Goal: Task Accomplishment & Management: Use online tool/utility

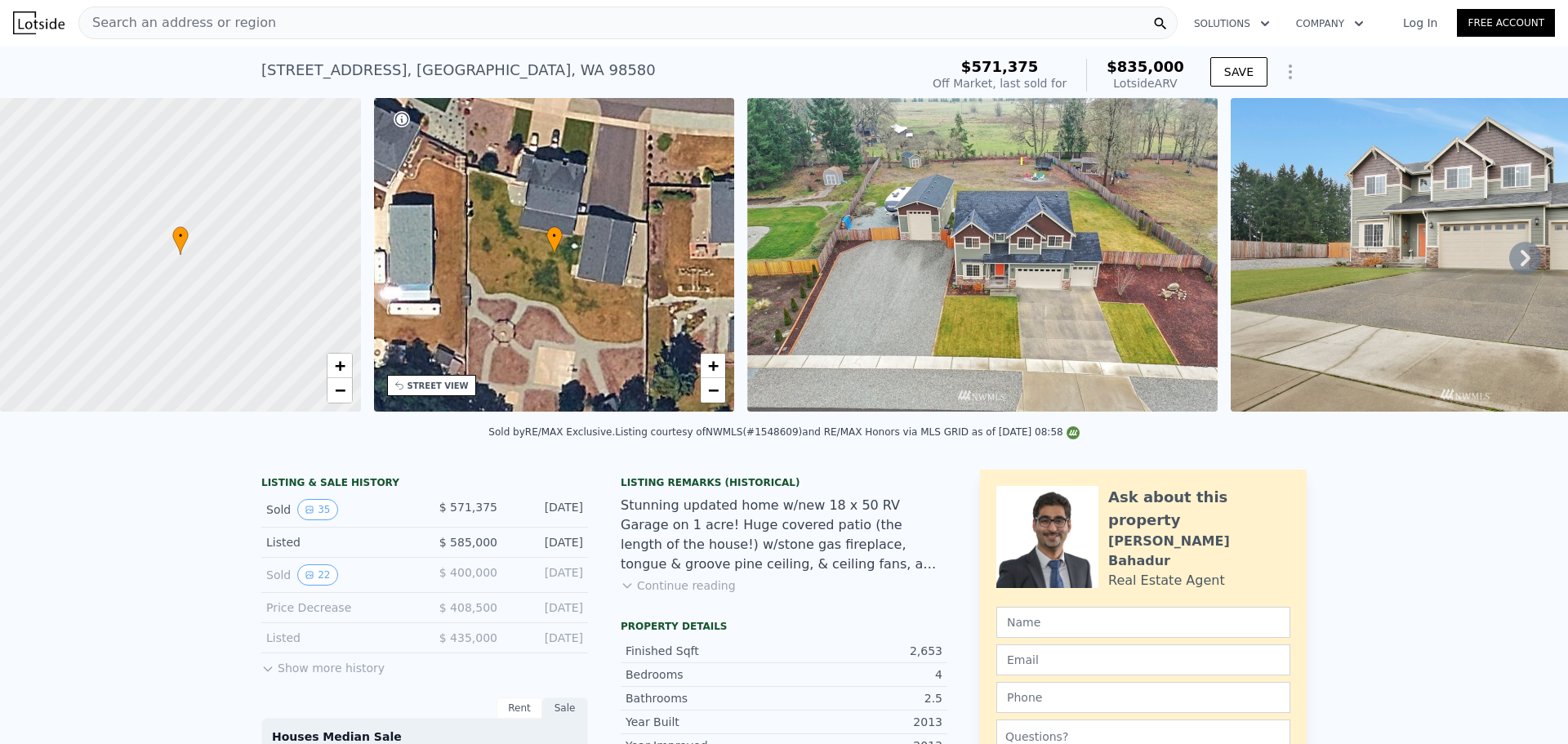
click at [305, 17] on div "Search an address or region" at bounding box center [628, 23] width 1099 height 33
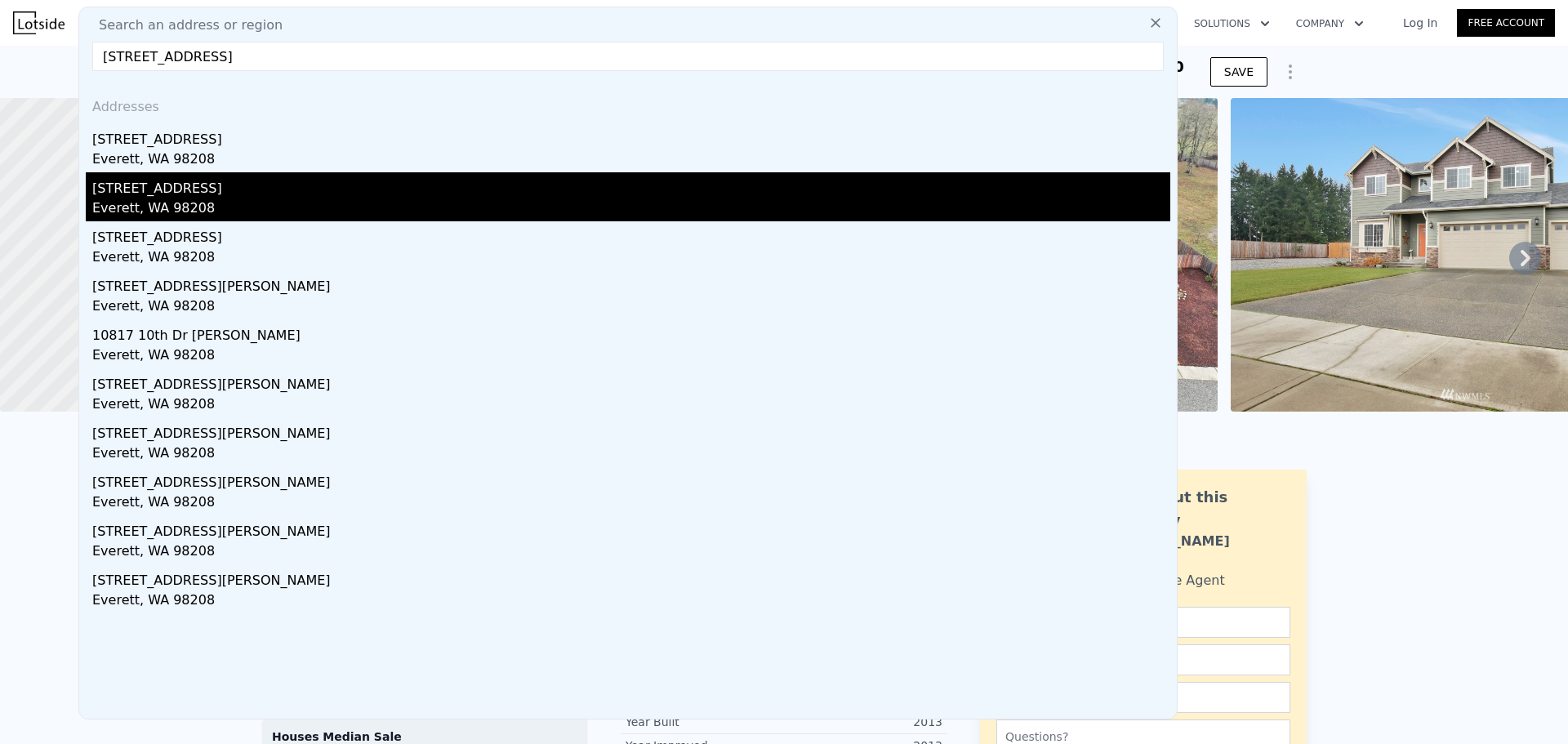
type input "[STREET_ADDRESS]"
click at [226, 180] on div "[STREET_ADDRESS]" at bounding box center [631, 185] width 1078 height 26
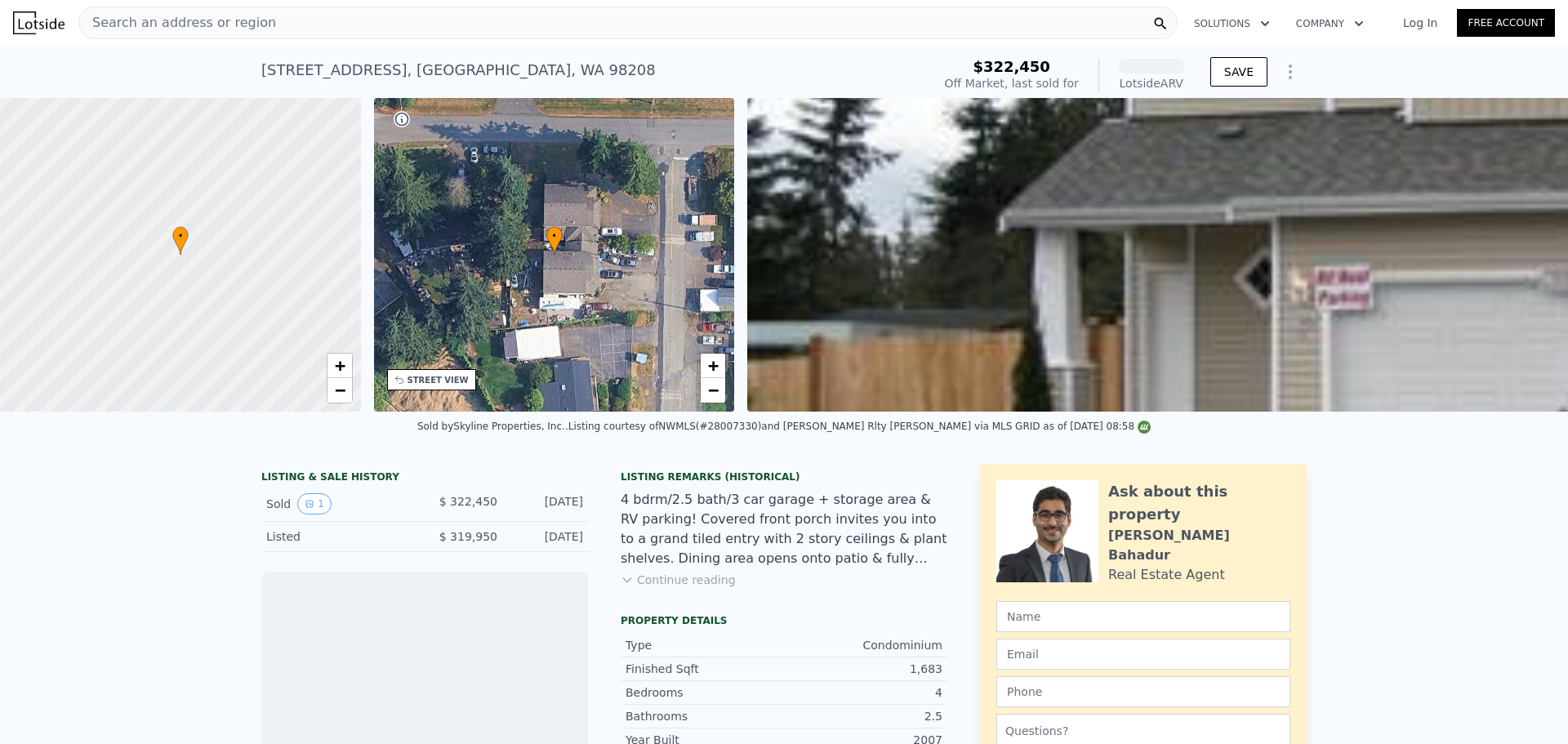
scroll to position [484, 0]
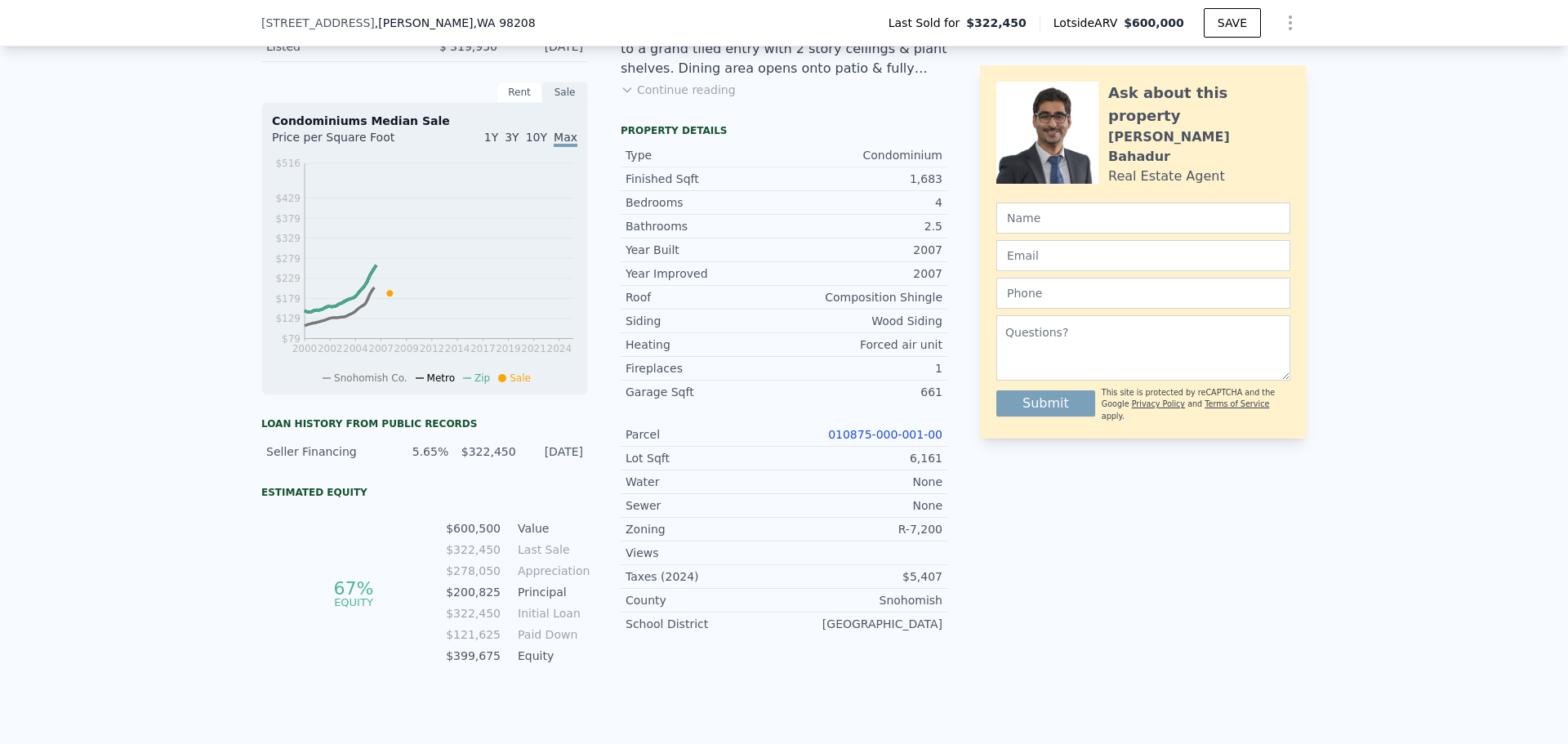
click at [859, 441] on link "010875-000-001-00" at bounding box center [885, 434] width 114 height 13
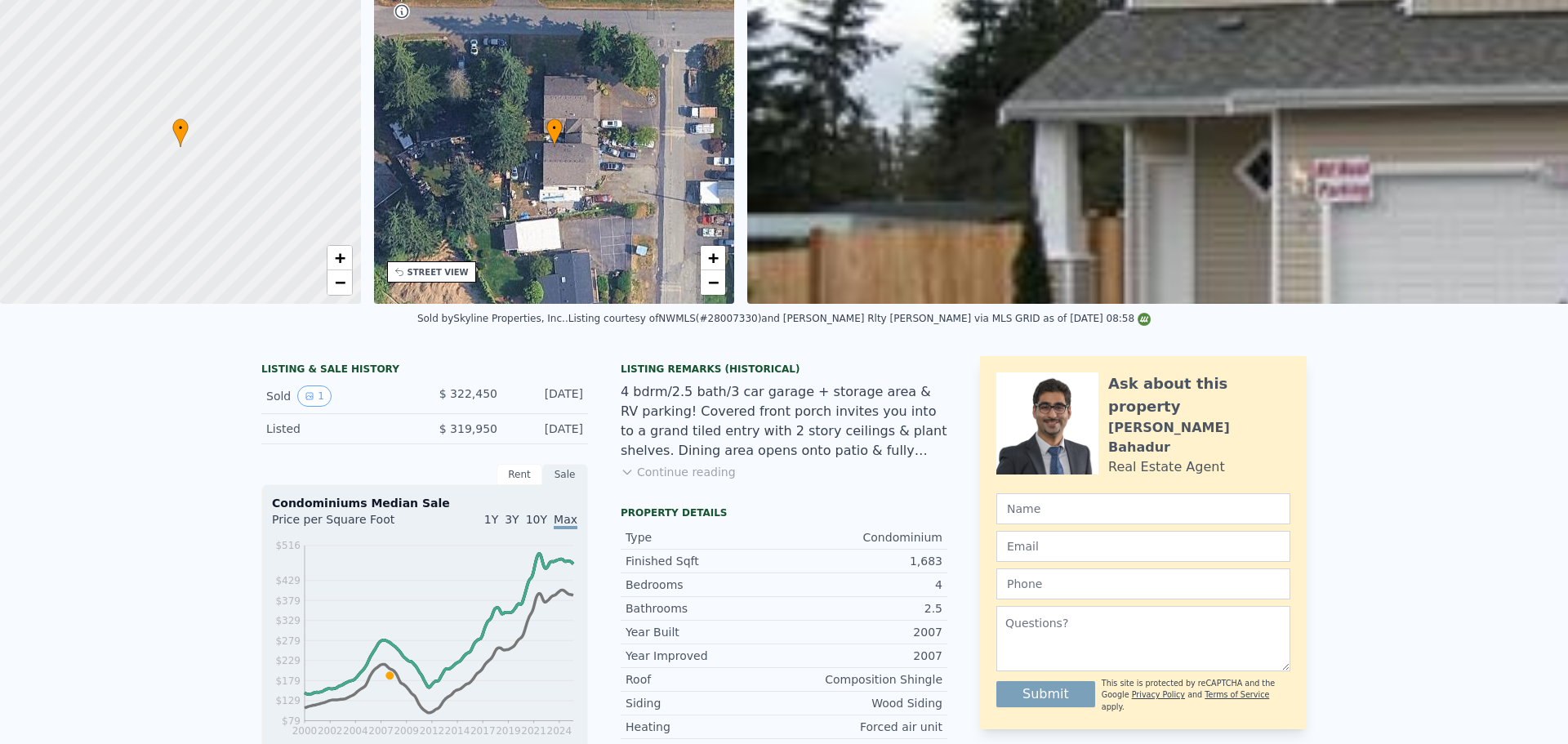
scroll to position [0, 0]
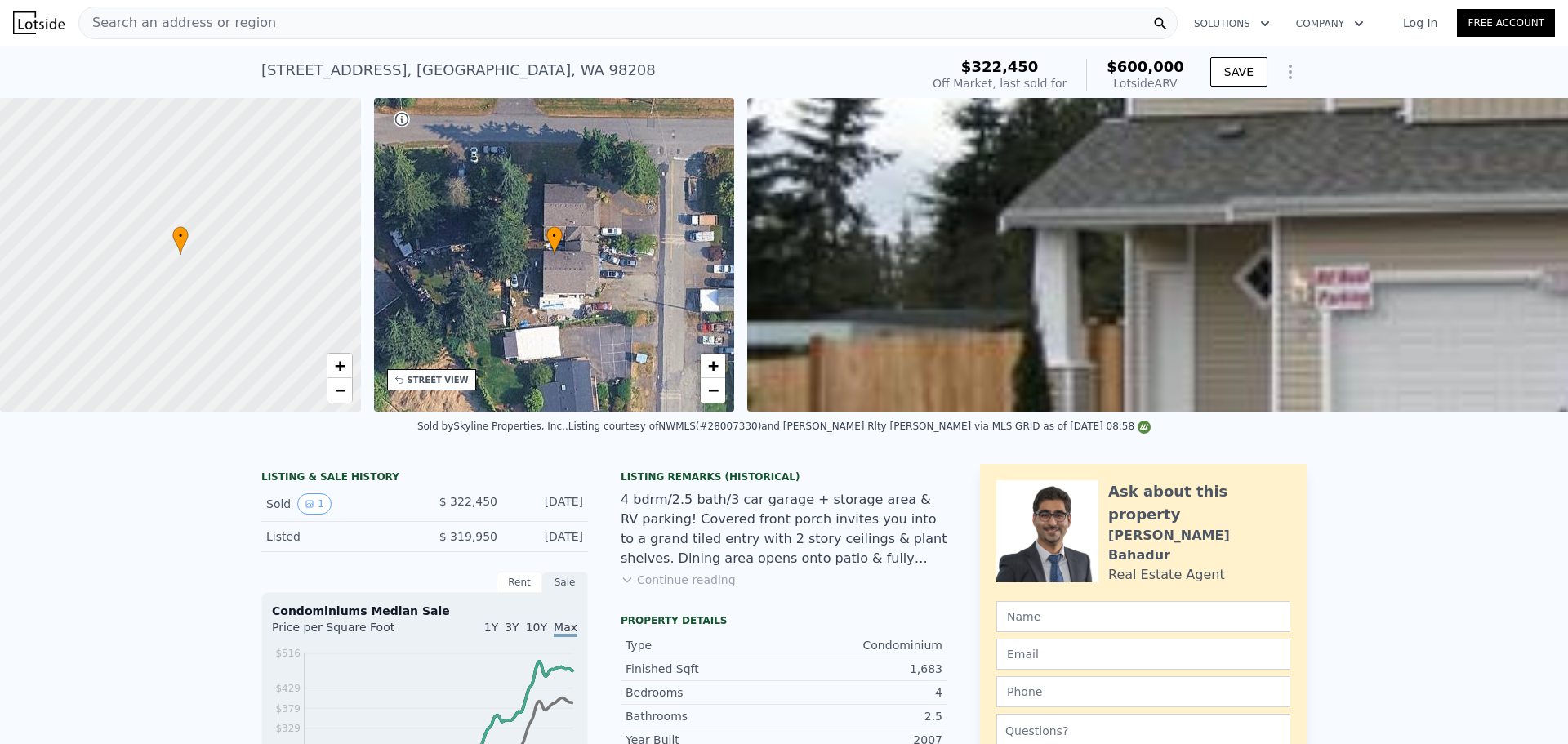
click at [166, 16] on span "Search an address or region" at bounding box center [178, 22] width 197 height 20
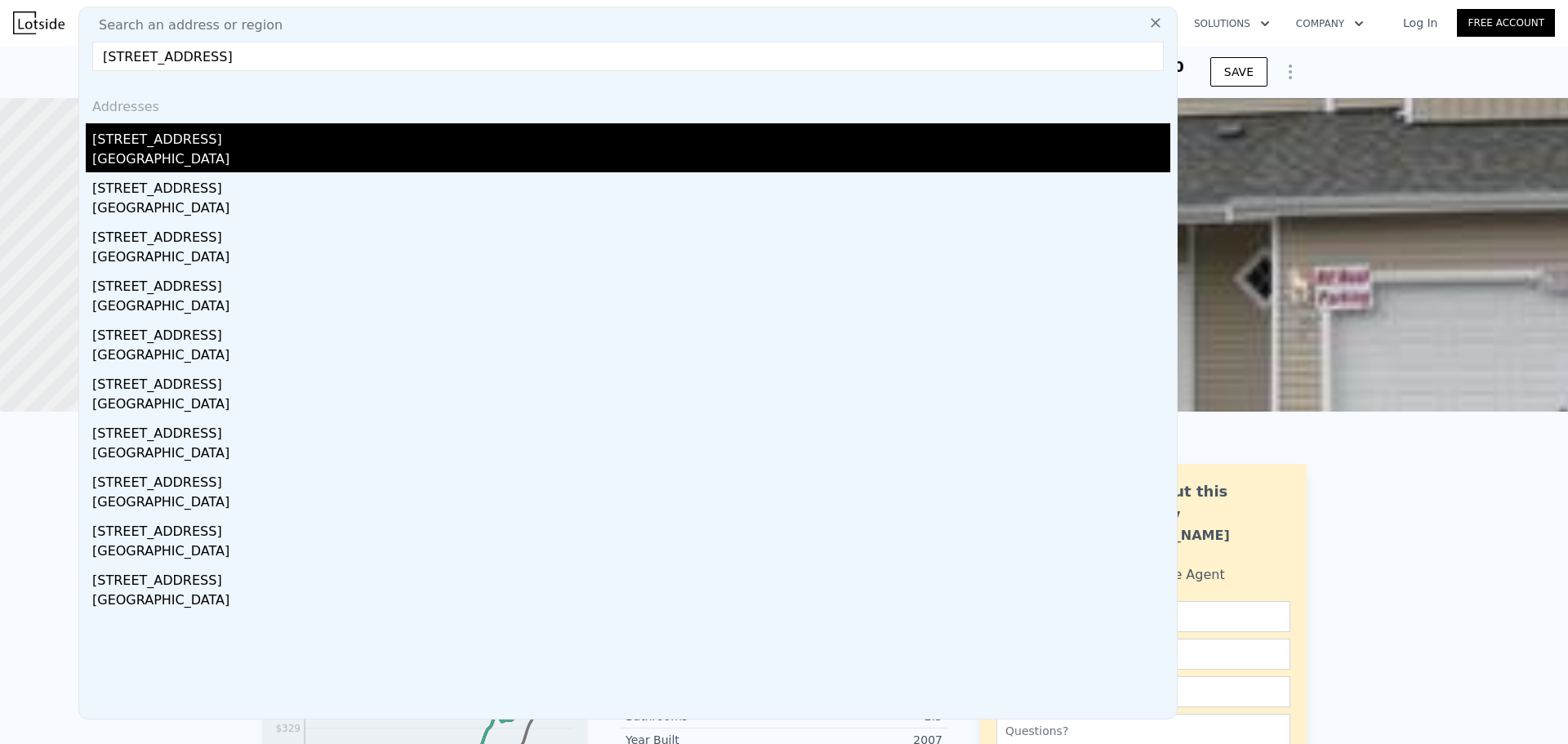
type input "[STREET_ADDRESS]"
click at [201, 145] on div "[STREET_ADDRESS]" at bounding box center [631, 137] width 1078 height 26
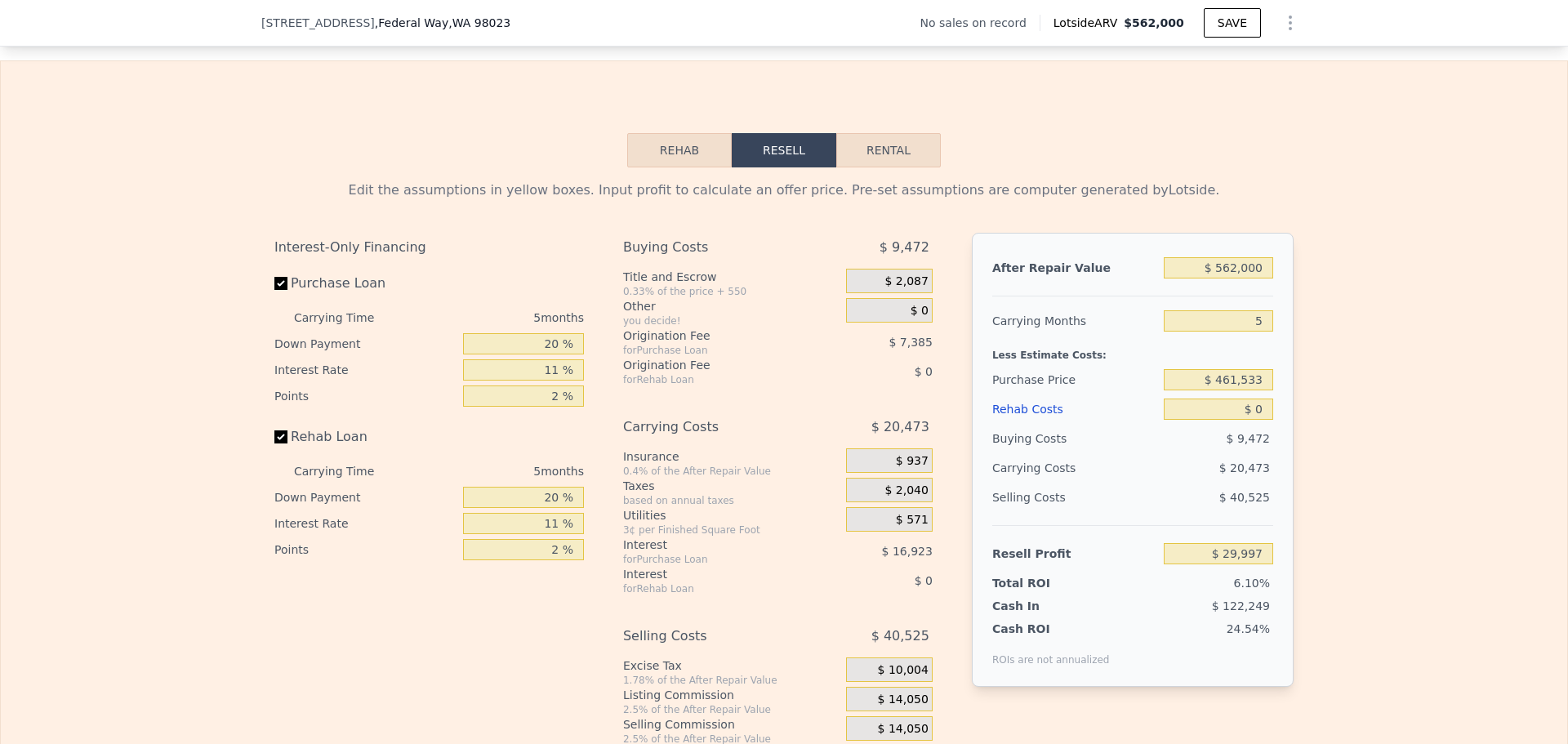
scroll to position [2362, 0]
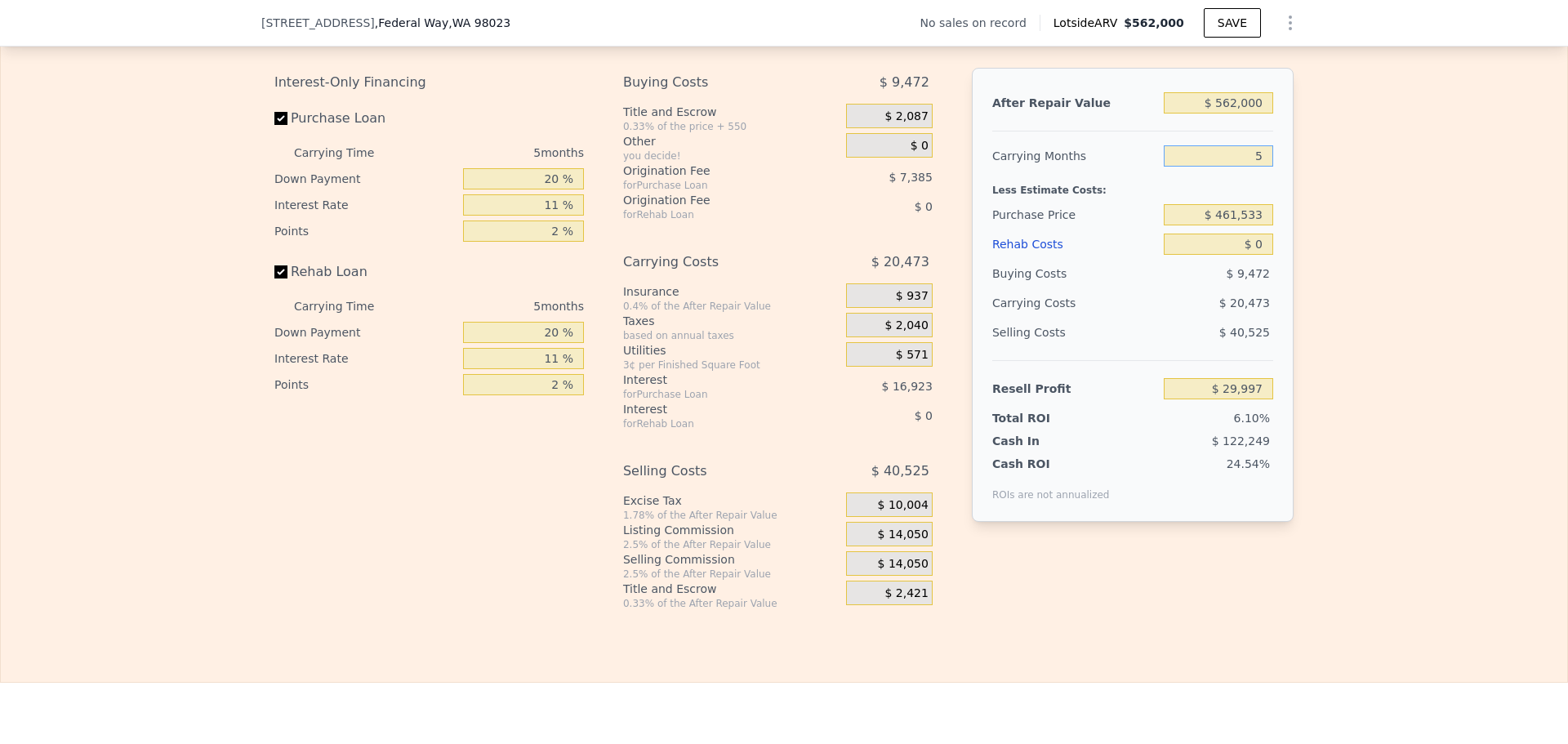
drag, startPoint x: 1259, startPoint y: 182, endPoint x: 1216, endPoint y: 186, distance: 43.2
click at [1216, 167] on input "5" at bounding box center [1218, 156] width 110 height 22
click at [1412, 232] on div "Edit the assumptions in yellow boxes. Input profit to calculate an offer price.…" at bounding box center [784, 306] width 1566 height 607
click at [1228, 226] on input "$ 461,533" at bounding box center [1218, 214] width 110 height 22
click at [1231, 226] on input "$ 461,533" at bounding box center [1218, 214] width 110 height 22
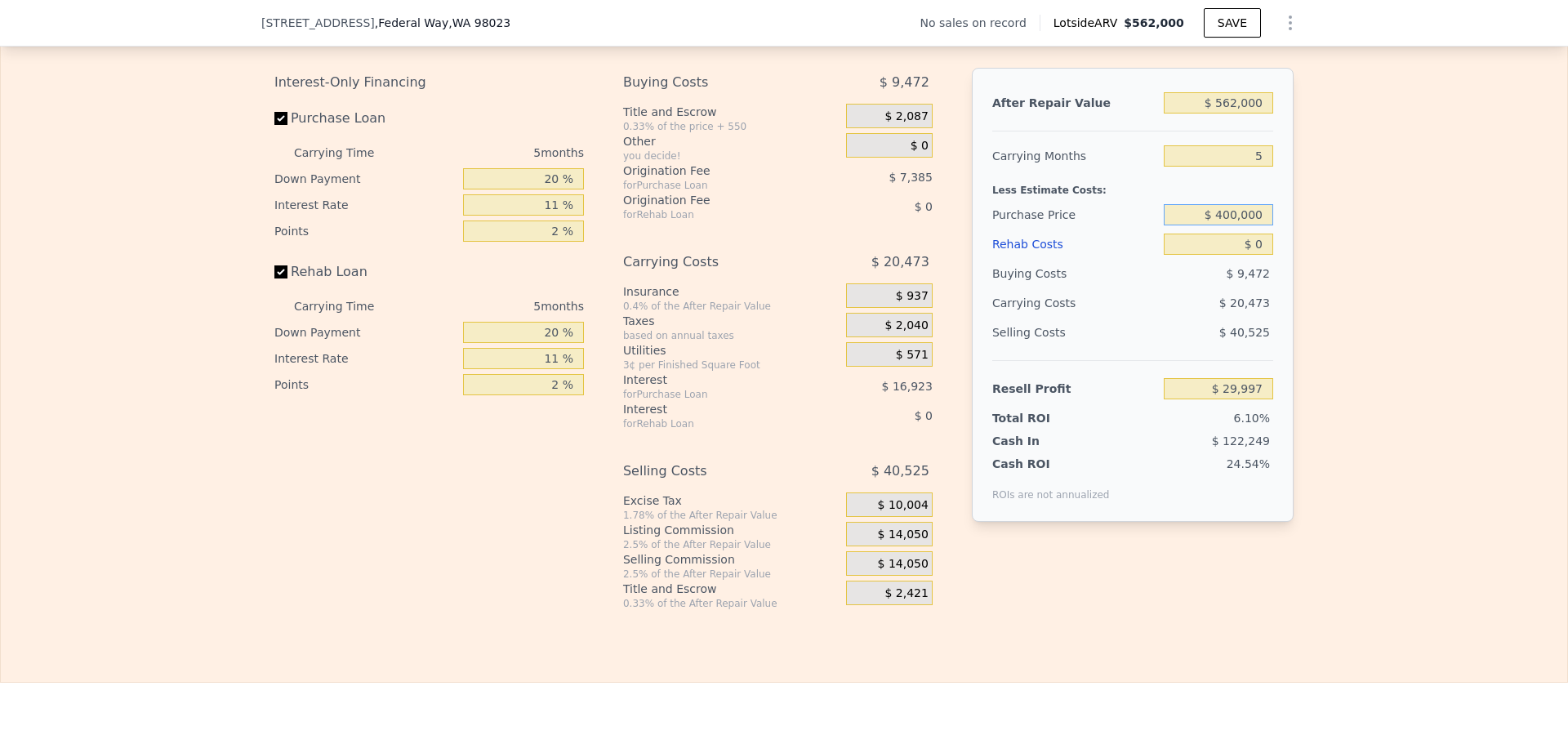
type input "$ 400,000"
type input "$ 94,980"
click at [1258, 255] on input "$ 0" at bounding box center [1218, 244] width 110 height 22
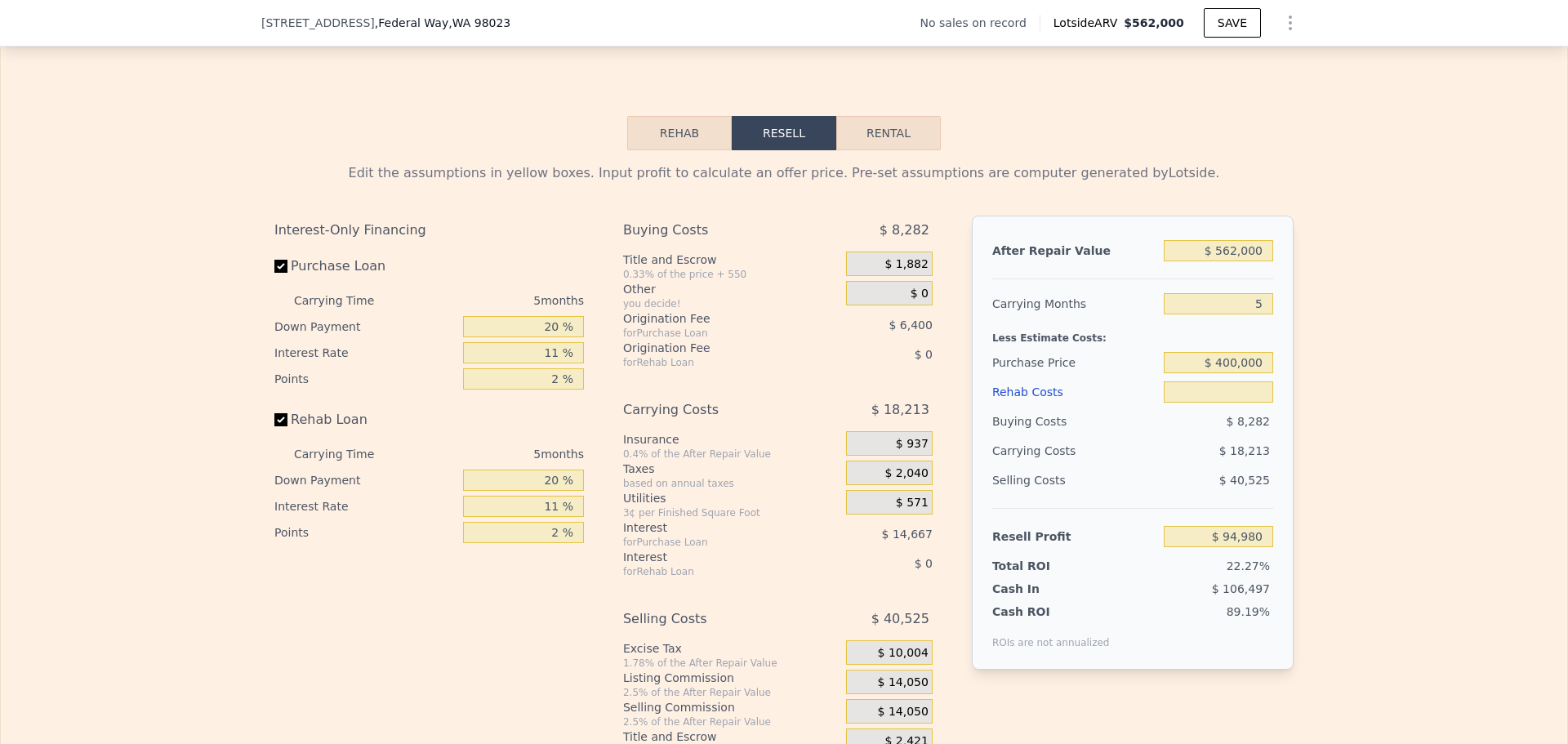
scroll to position [2198, 0]
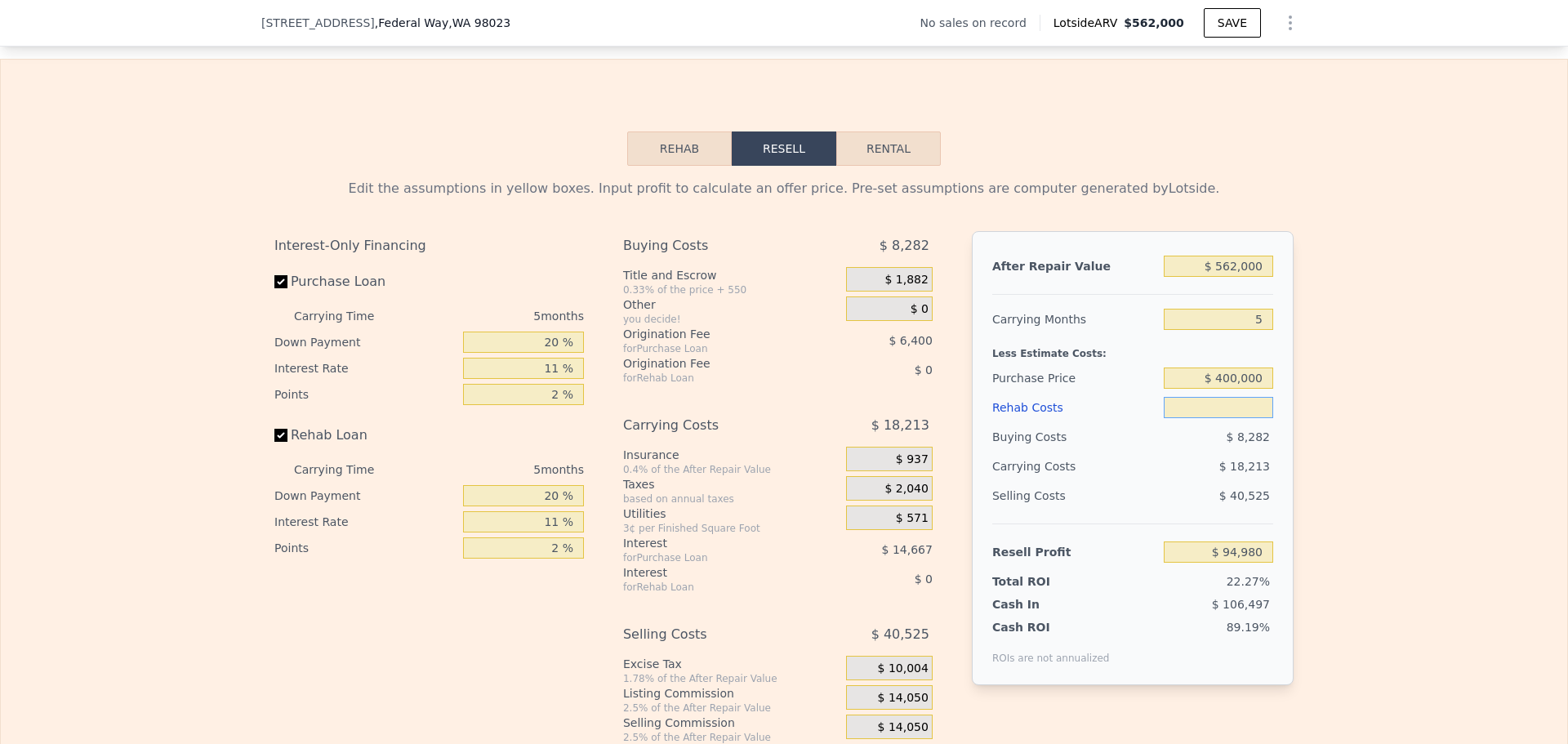
click at [1246, 418] on input "text" at bounding box center [1218, 407] width 110 height 22
type input "$ 0"
type input "$ 29,997"
click at [1230, 389] on input "$ 400,000" at bounding box center [1218, 378] width 110 height 22
type input "$ 450,000"
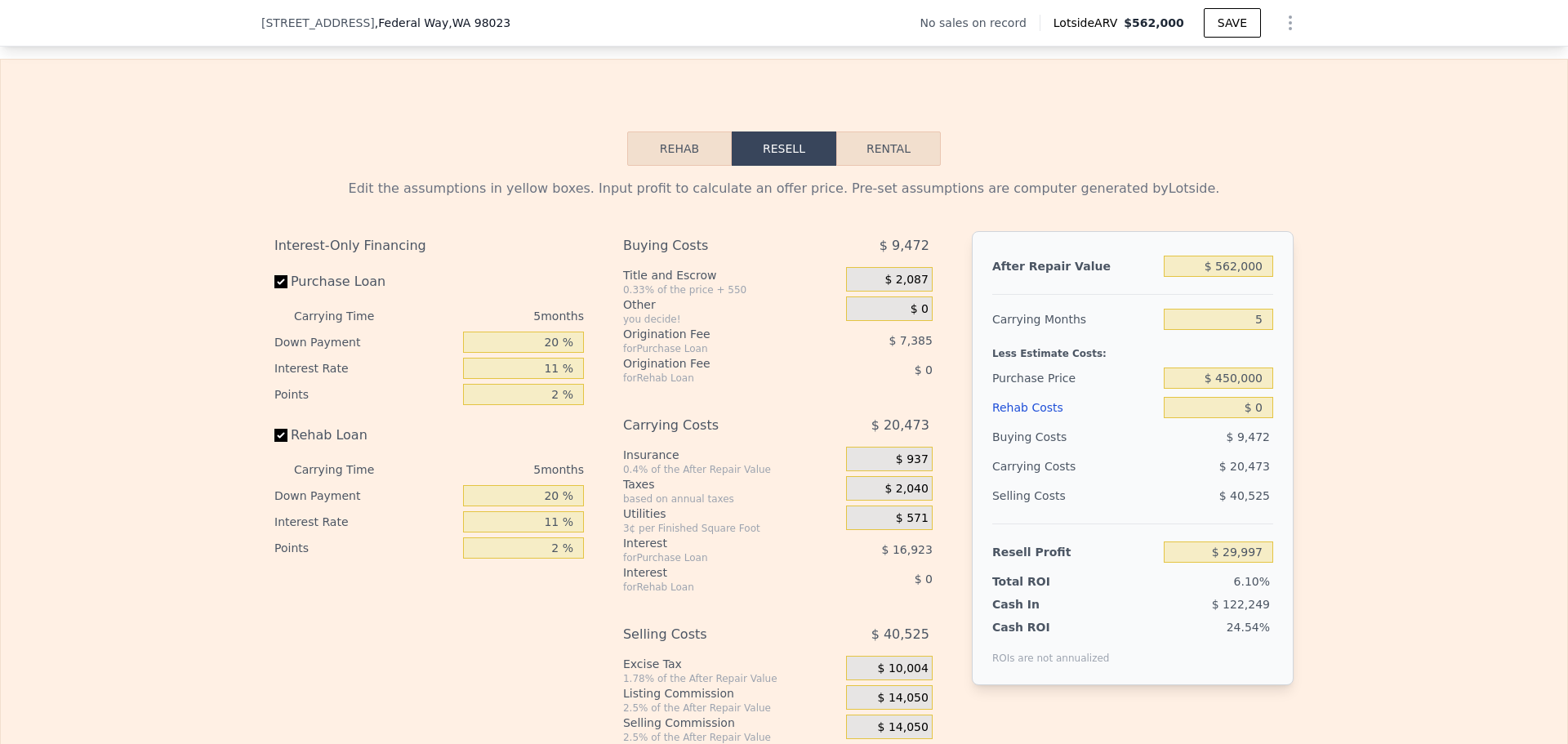
click at [1323, 398] on div "Edit the assumptions in yellow boxes. Input profit to calculate an offer price.…" at bounding box center [784, 469] width 1566 height 607
type input "$ 42,178"
click at [1252, 418] on input "$ 0" at bounding box center [1218, 407] width 110 height 22
type input "$ 60"
type input "$ 42,117"
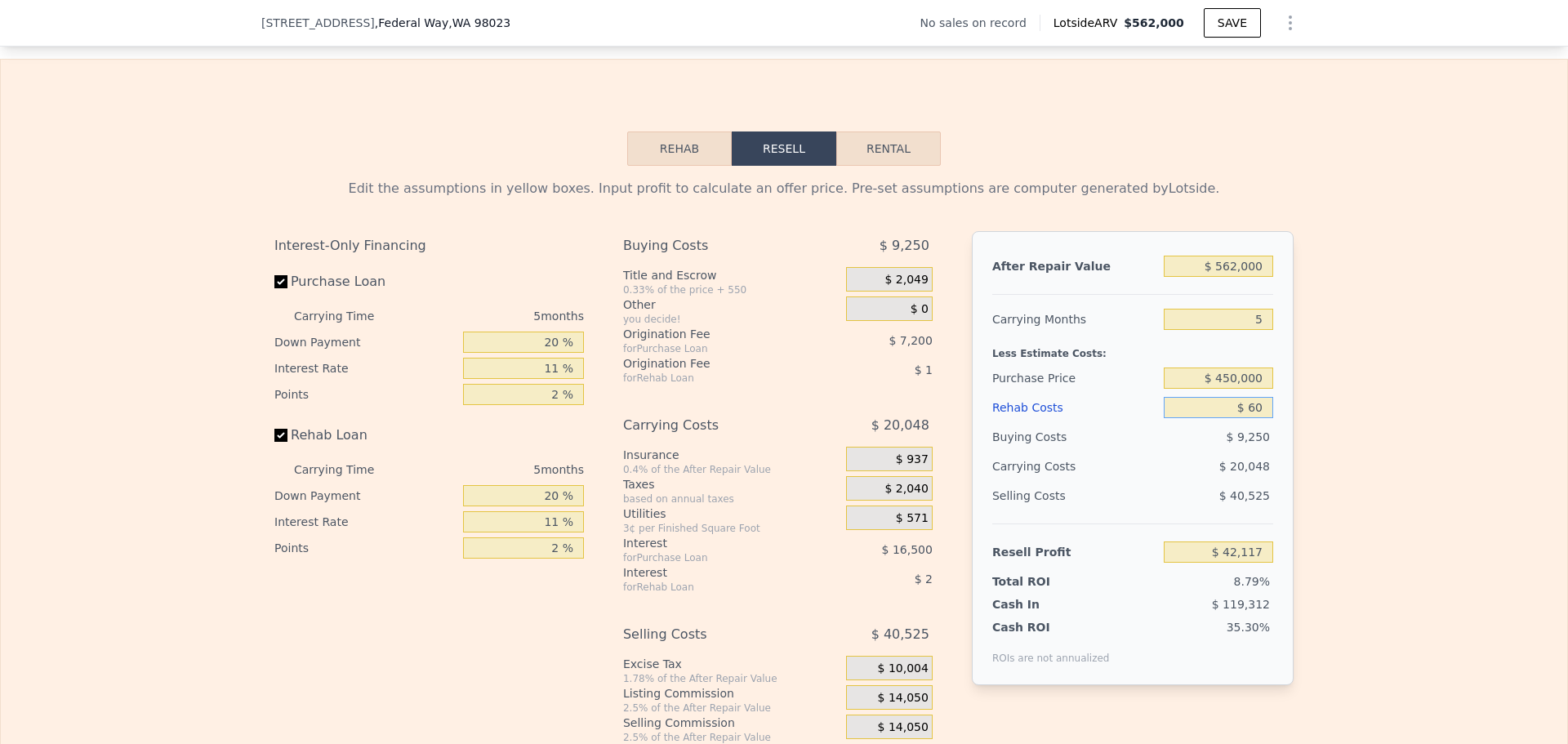
type input "$ 600"
type input "$ 41,548"
type input "$ 60,000"
type input "-$ 20,982"
type input "$ 60,000"
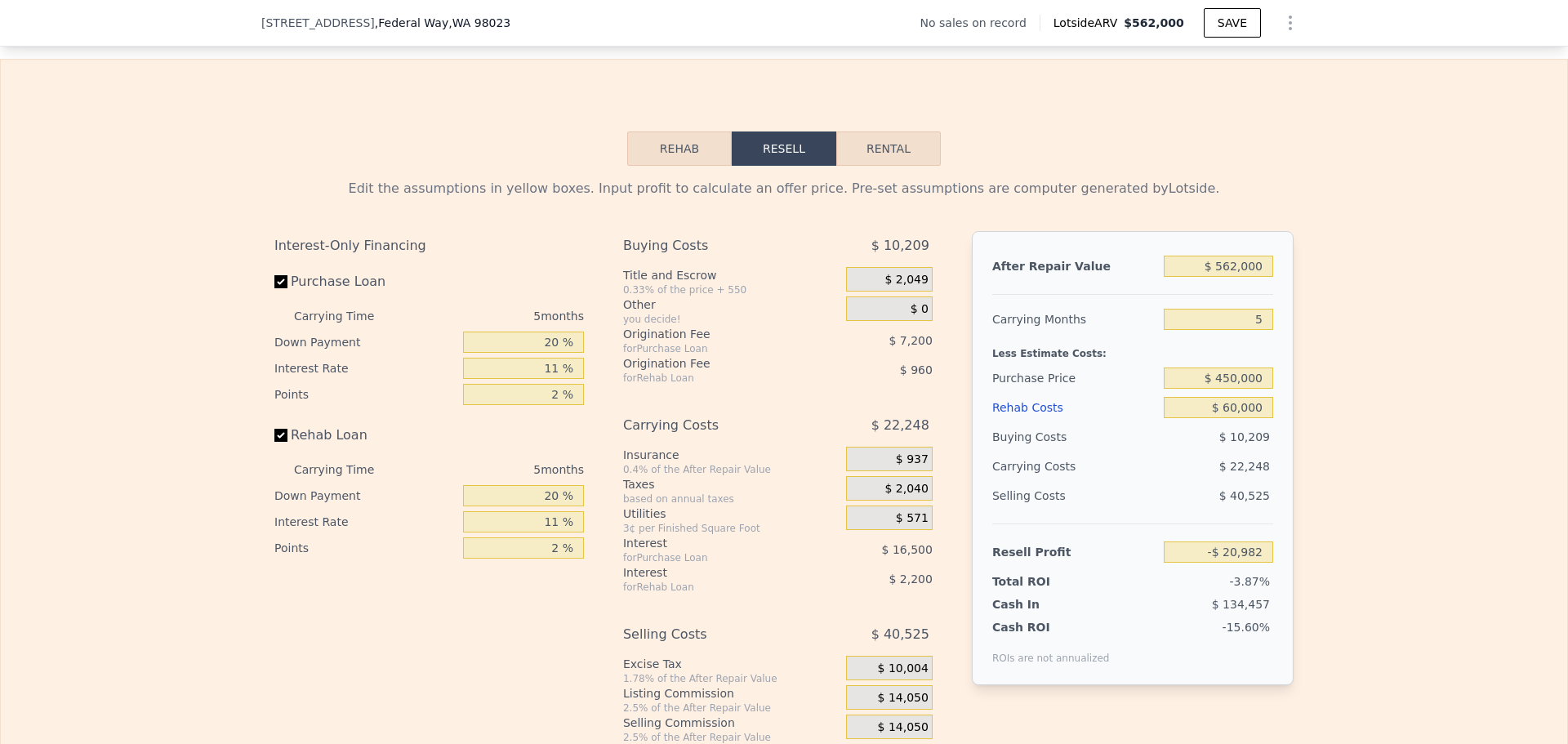
click at [1341, 409] on div "Edit the assumptions in yellow boxes. Input profit to calculate an offer price.…" at bounding box center [784, 469] width 1566 height 607
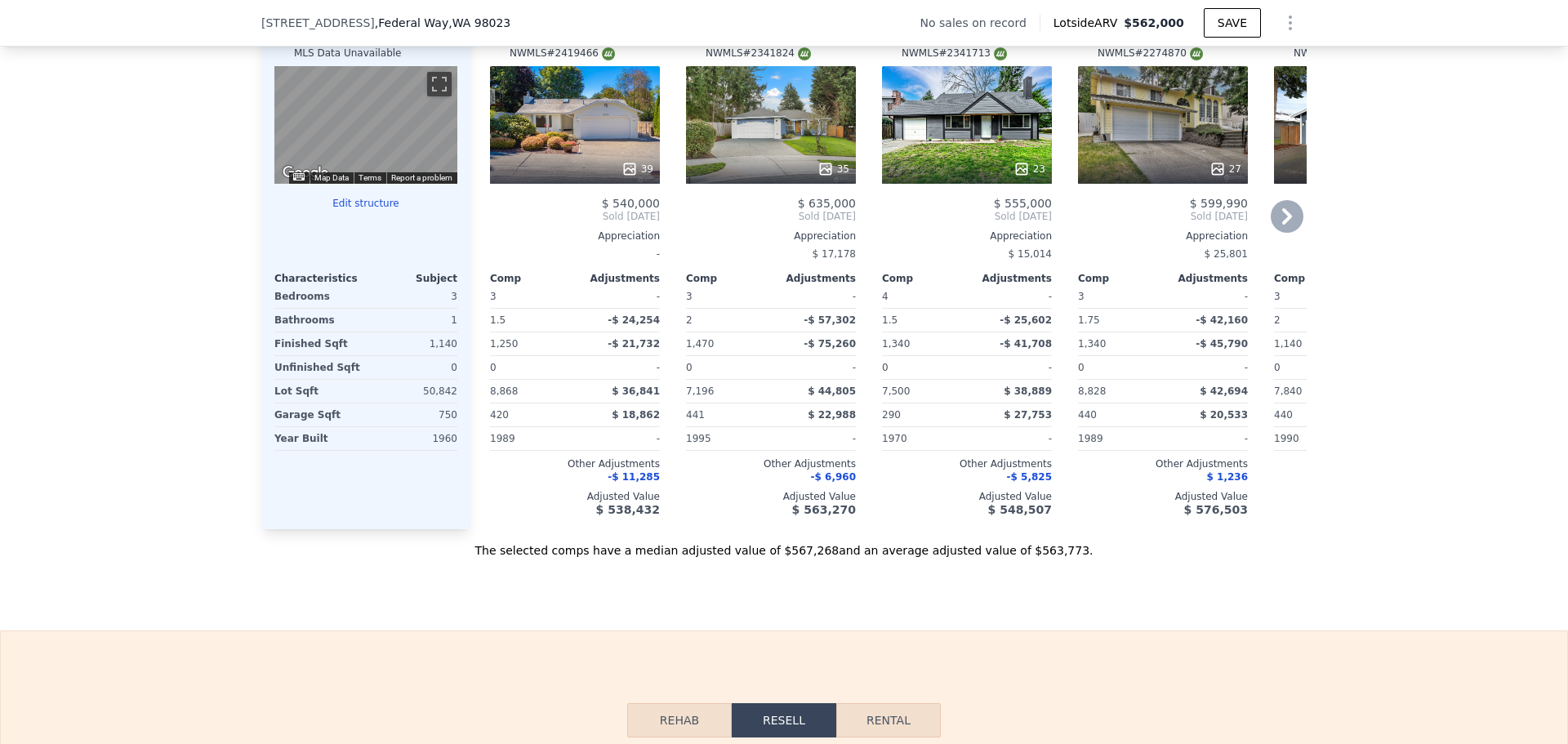
scroll to position [1545, 0]
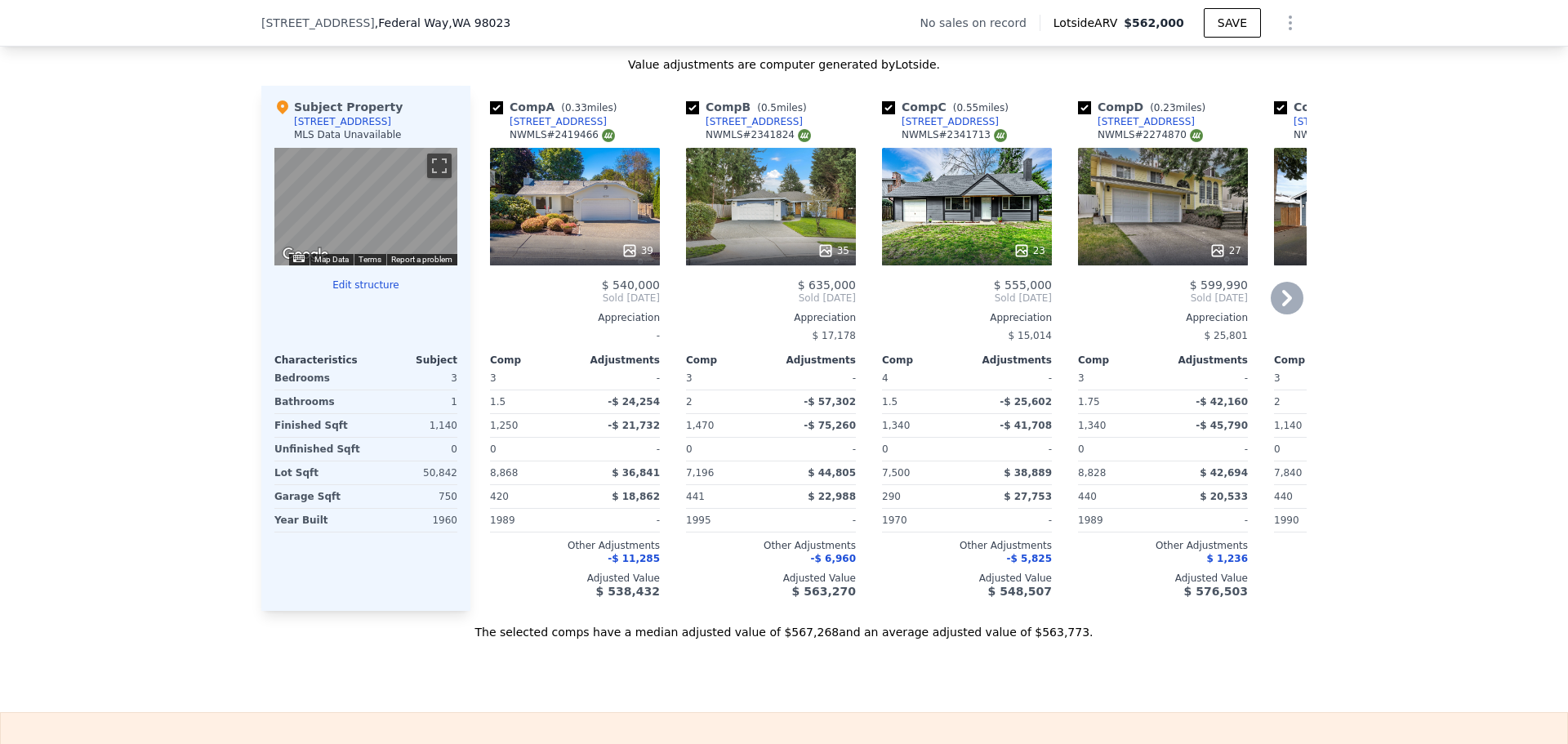
click at [1276, 309] on icon at bounding box center [1287, 298] width 33 height 33
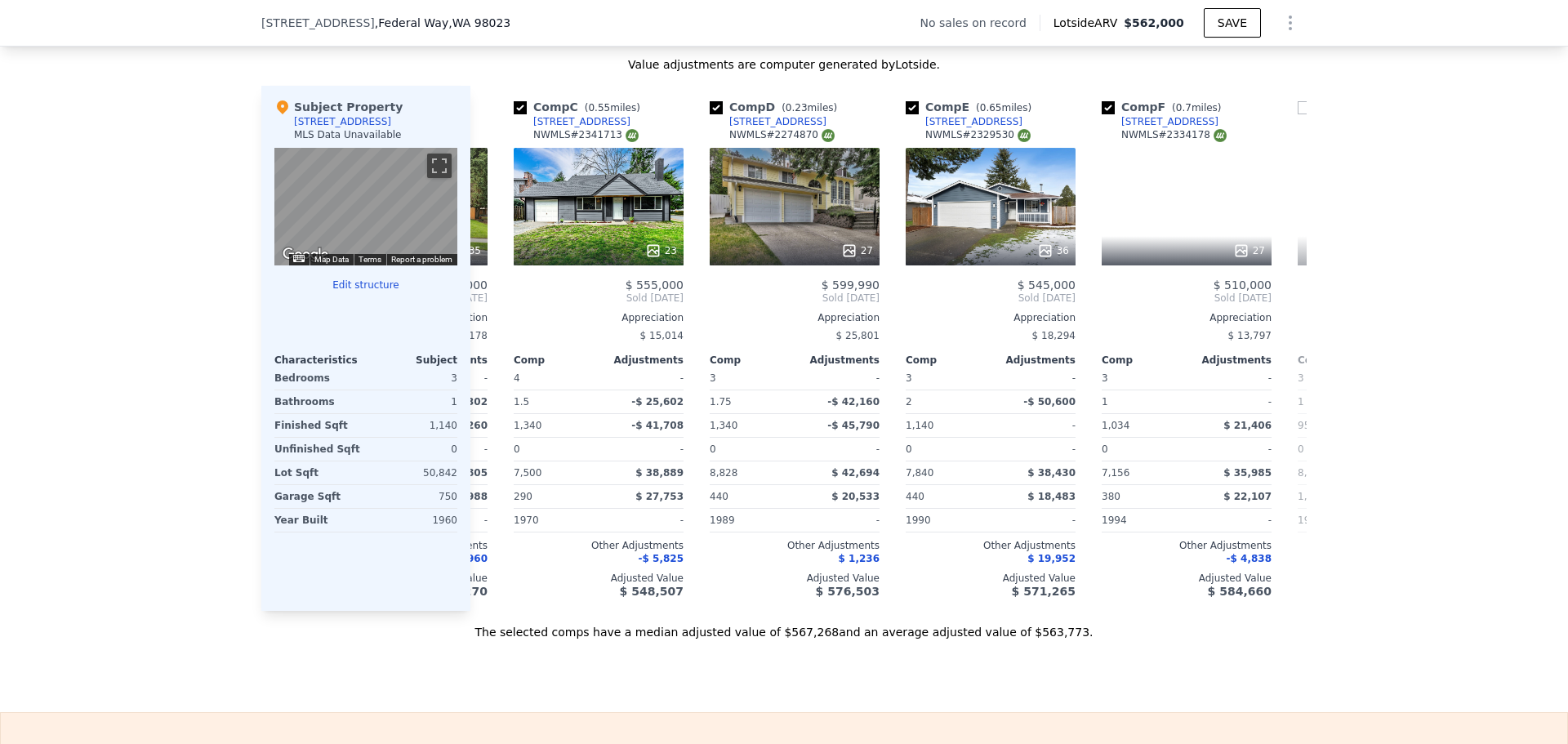
scroll to position [0, 392]
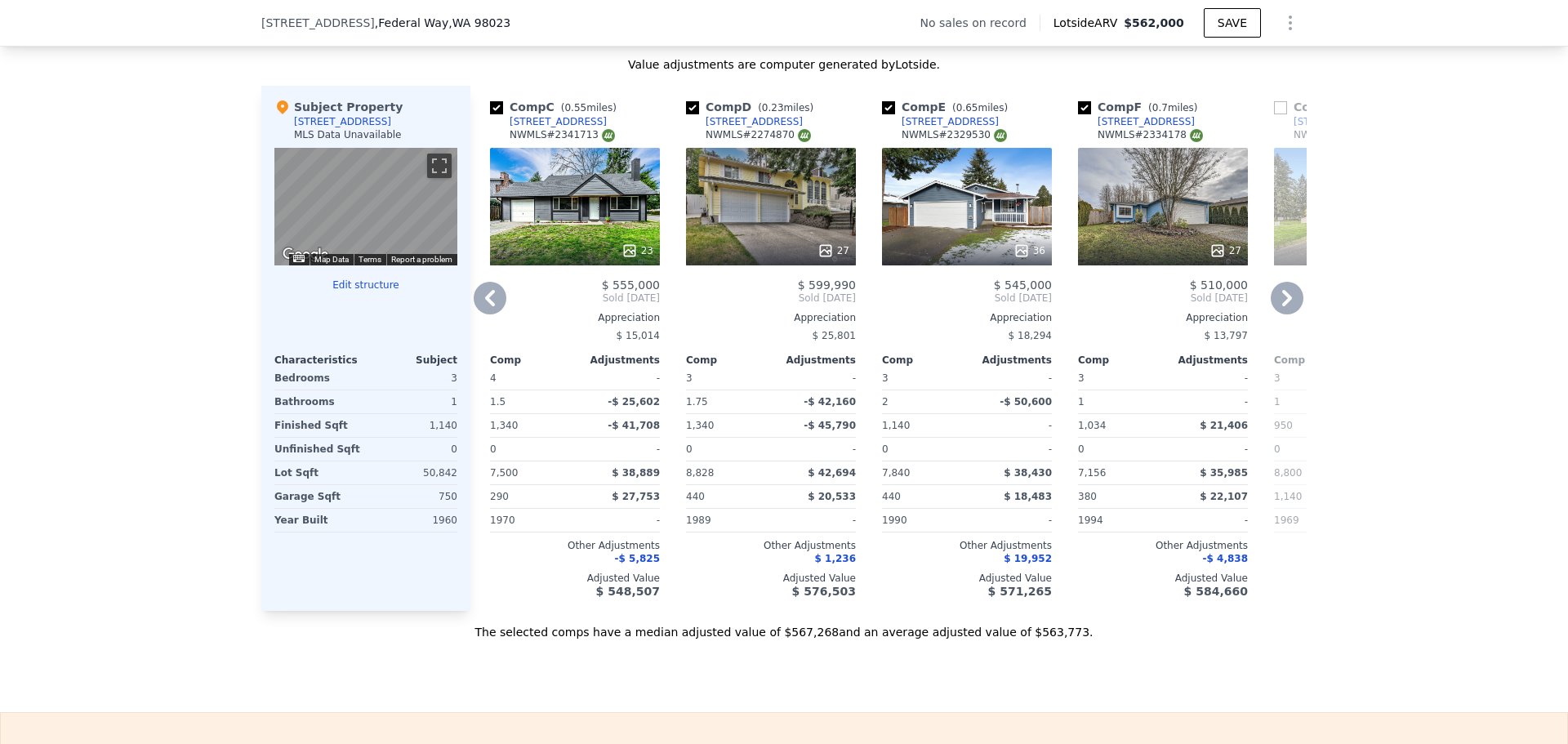
click at [1023, 256] on icon at bounding box center [1021, 250] width 10 height 10
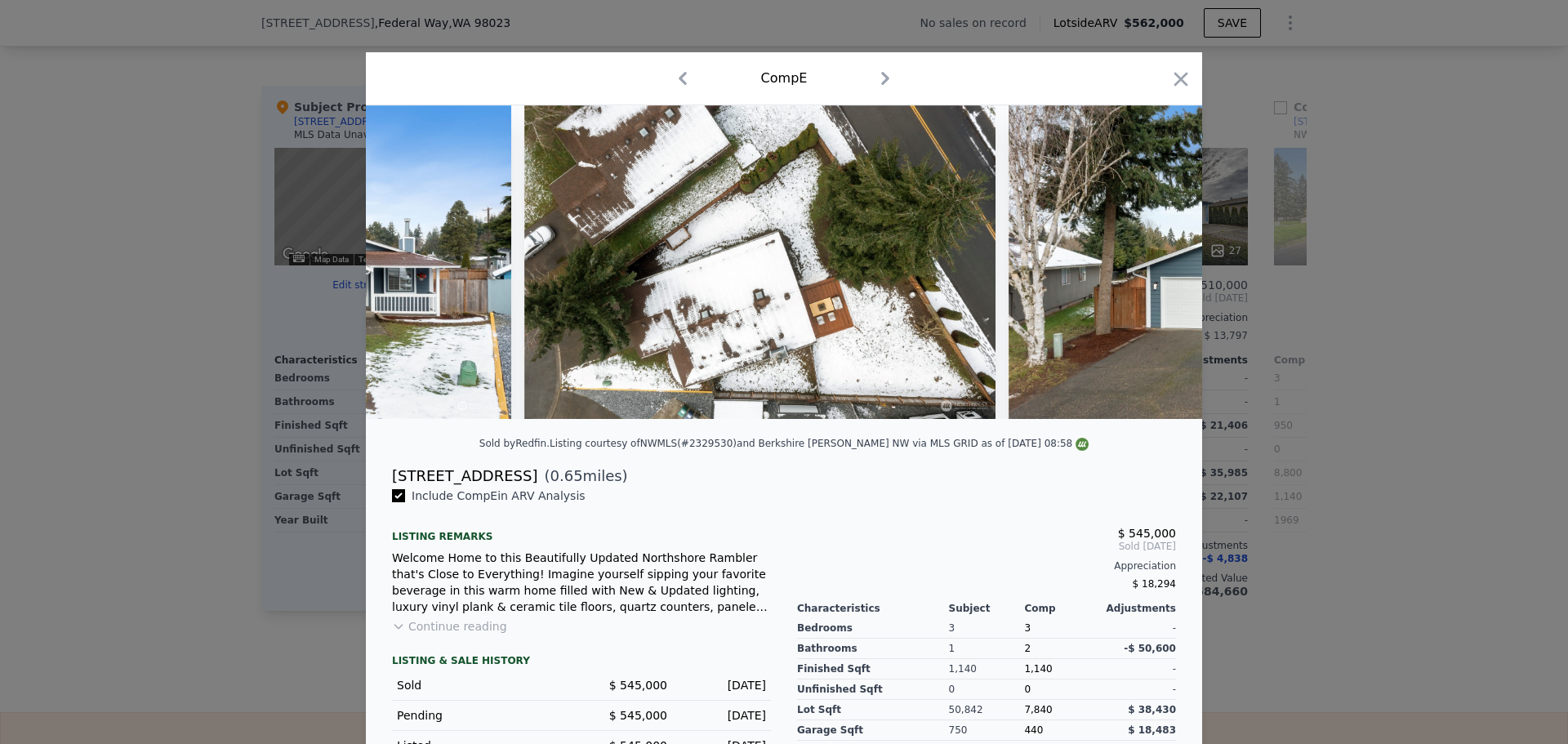
scroll to position [0, 14986]
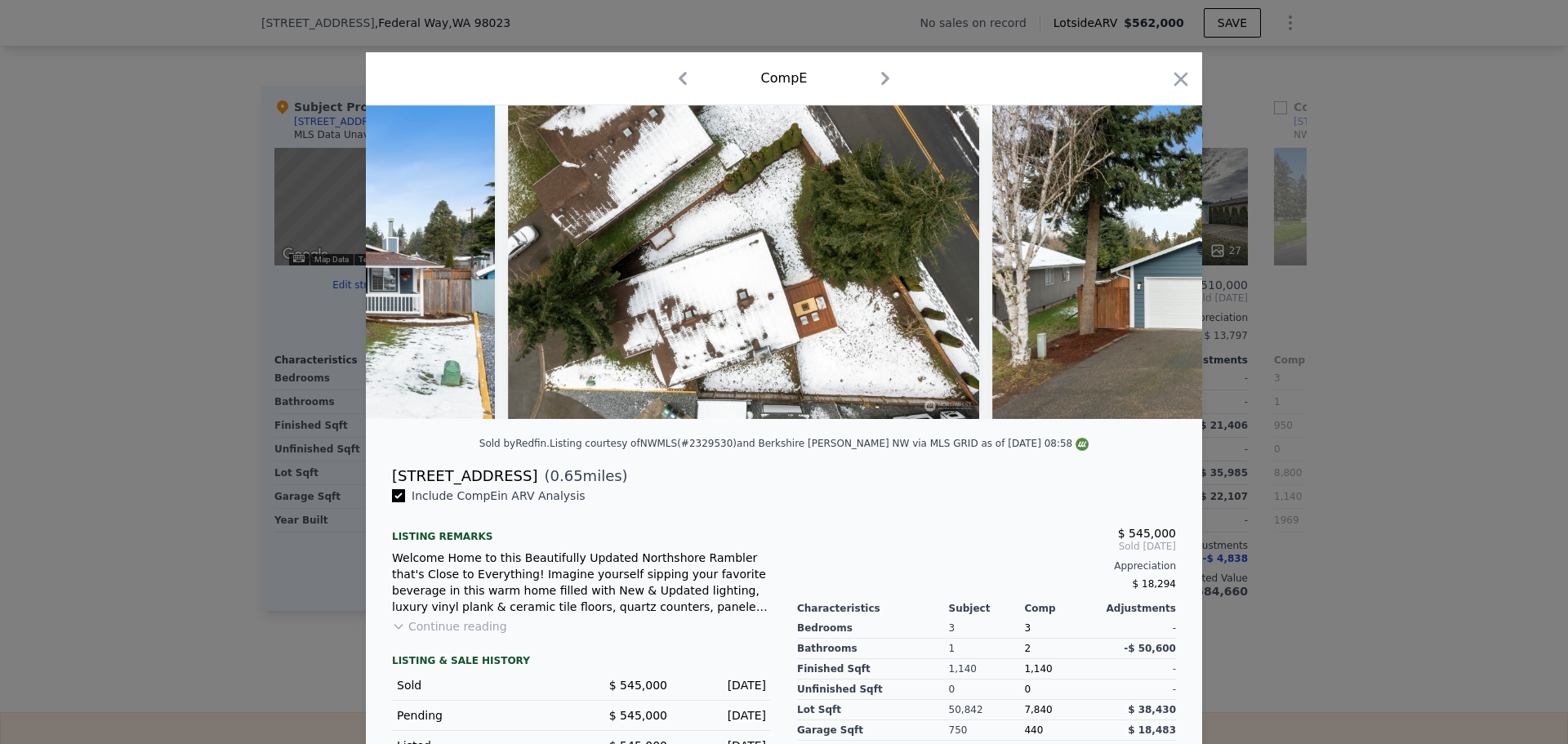
click at [1175, 75] on icon "button" at bounding box center [1181, 79] width 22 height 22
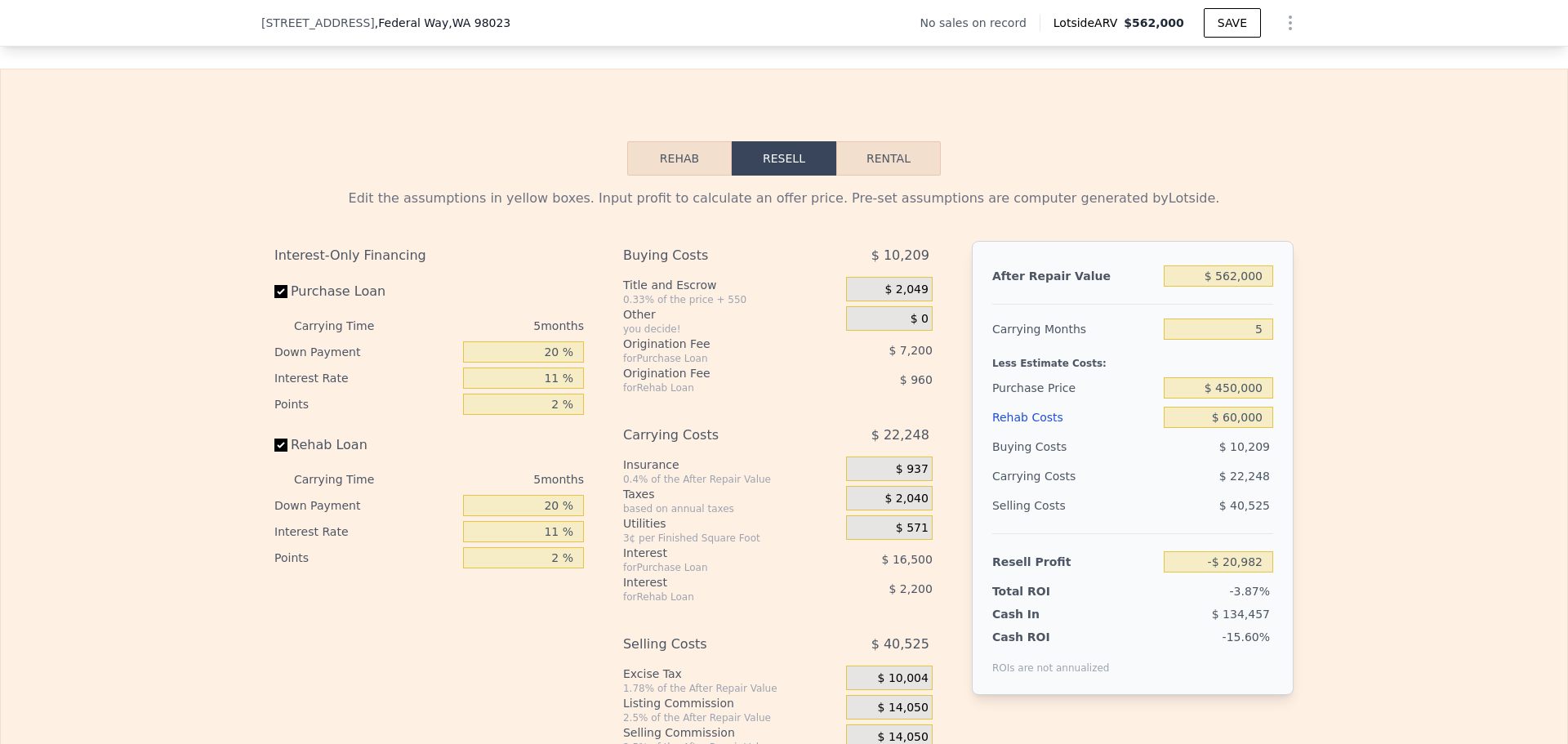
scroll to position [2198, 0]
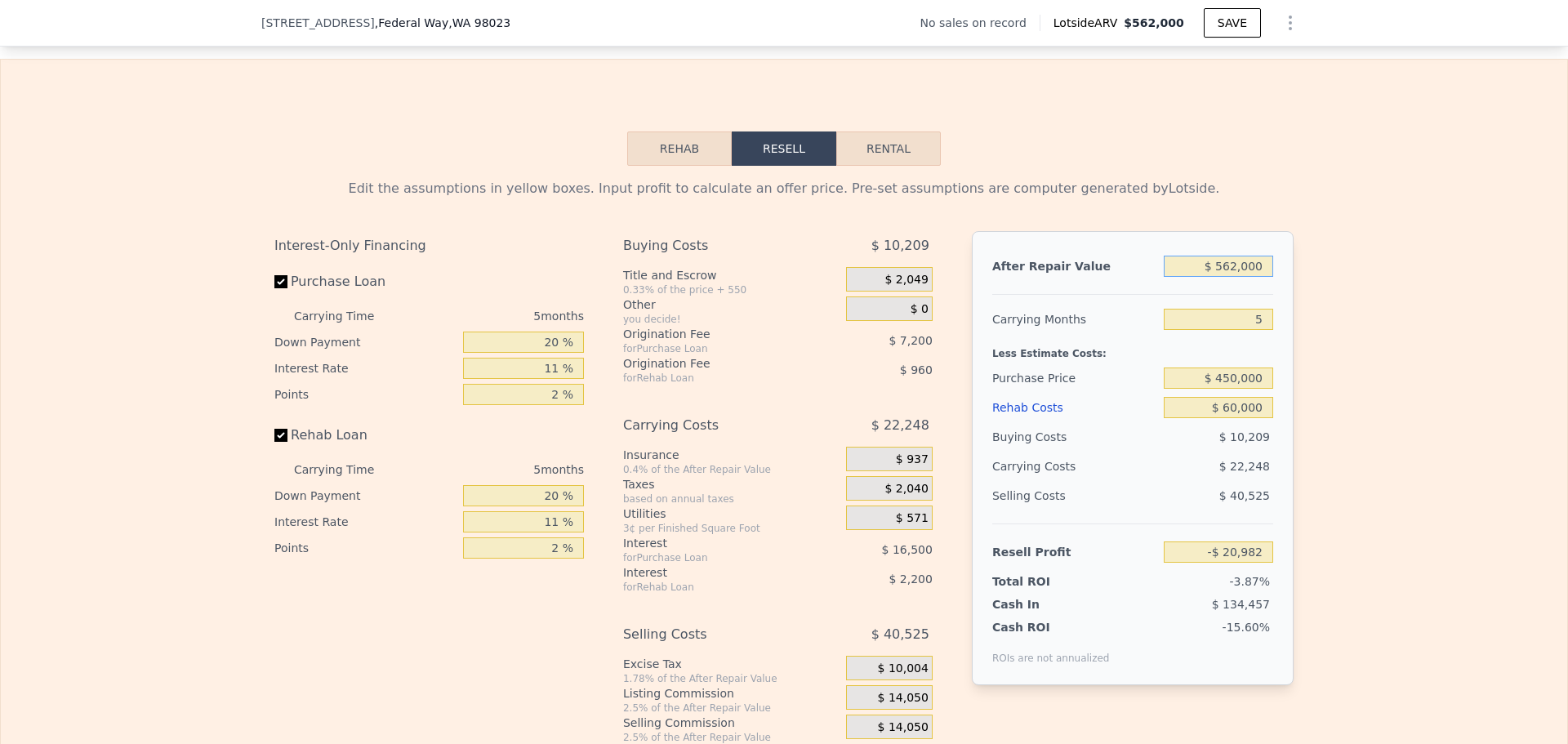
drag, startPoint x: 1224, startPoint y: 289, endPoint x: 1234, endPoint y: 288, distance: 10.0
click at [1234, 277] on input "$ 562,000" at bounding box center [1218, 266] width 110 height 22
type input "$ 545,000"
type input "-$ 36,744"
type input "$ 545,000"
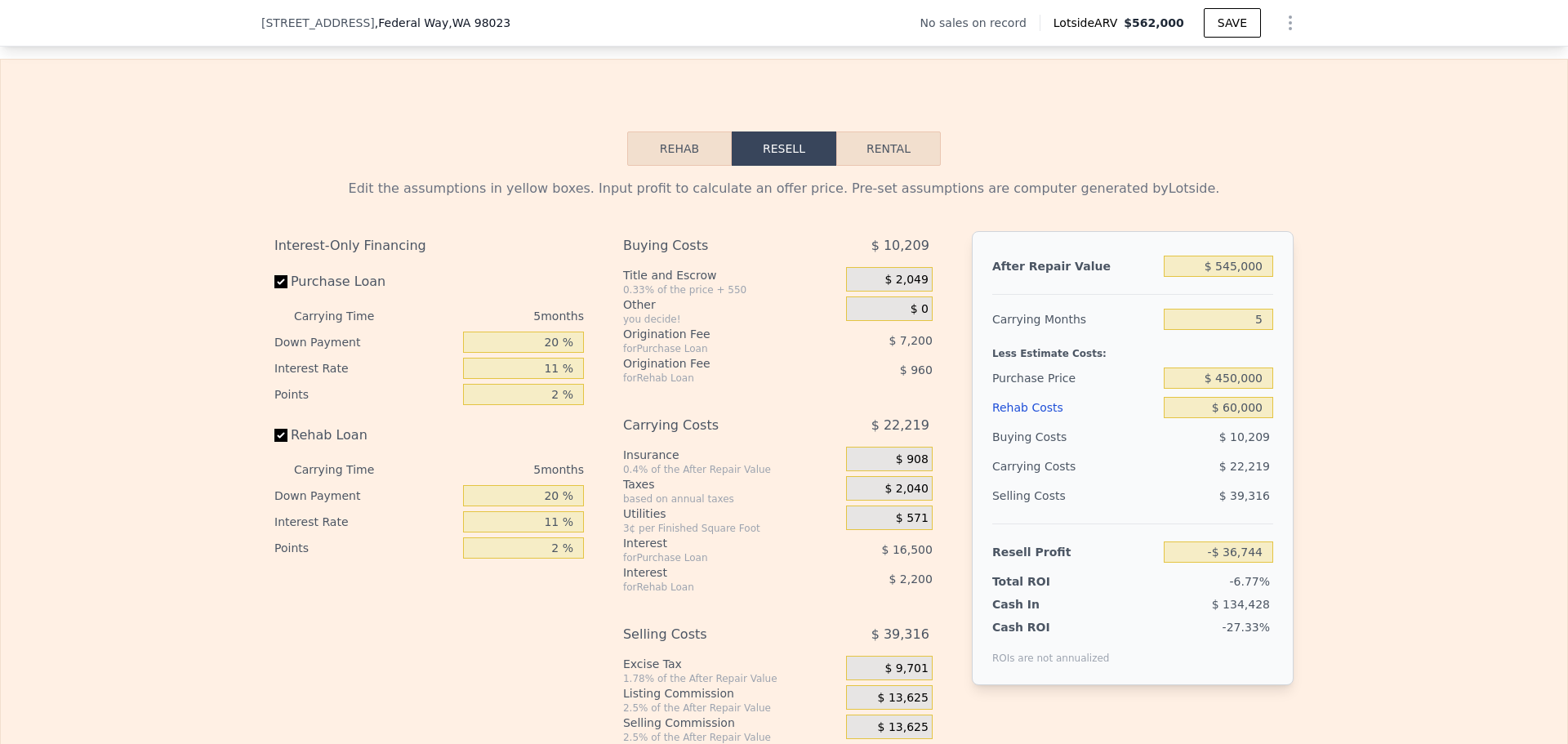
click at [1324, 290] on div "Edit the assumptions in yellow boxes. Input profit to calculate an offer price.…" at bounding box center [784, 469] width 1566 height 607
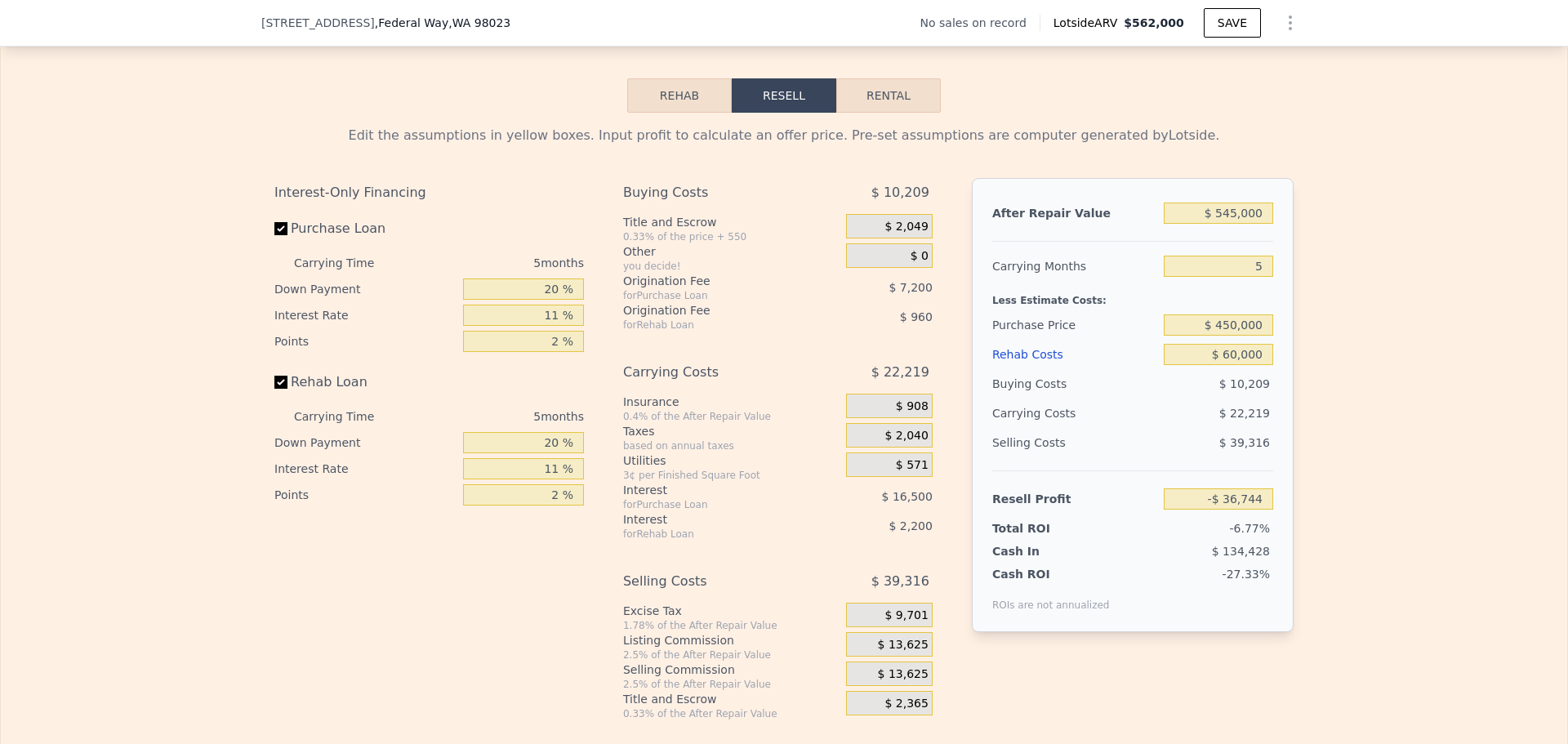
scroll to position [2280, 0]
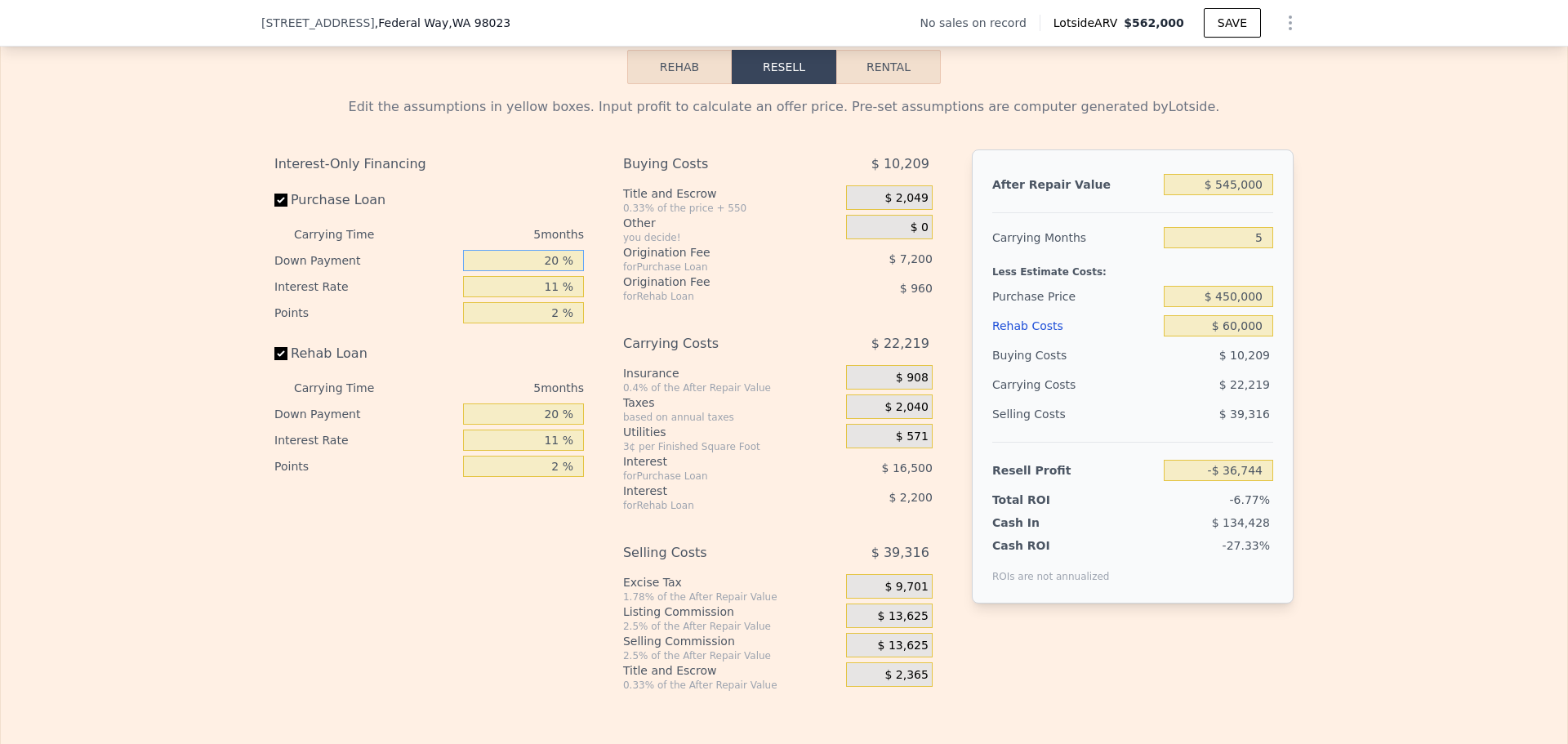
click at [548, 271] on input "20 %" at bounding box center [524, 260] width 121 height 22
click at [551, 271] on input "20 %" at bounding box center [524, 260] width 121 height 22
click at [550, 271] on input "20 %" at bounding box center [524, 260] width 121 height 22
click at [548, 271] on input "20 %" at bounding box center [524, 260] width 121 height 22
type input "10 %"
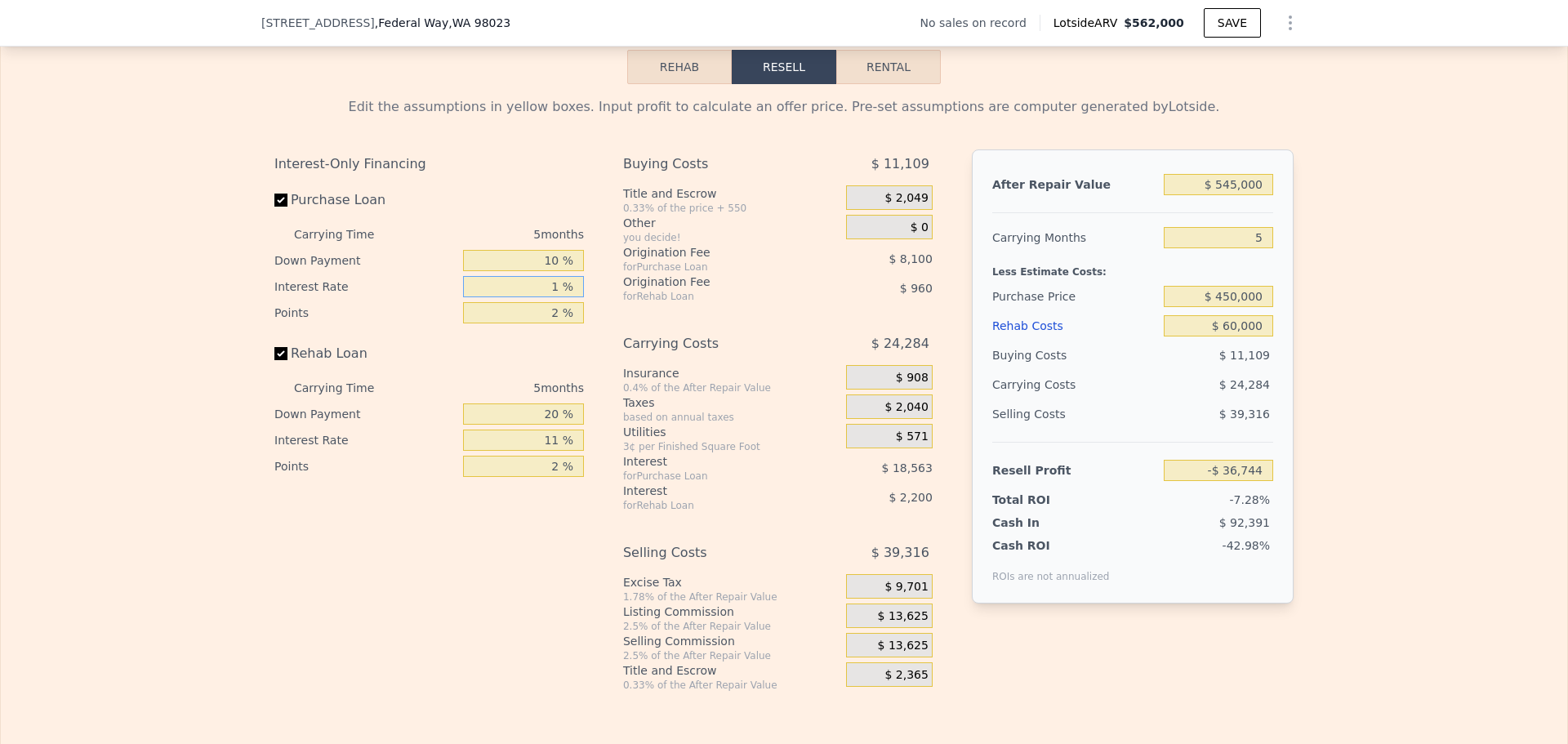
type input "10 %"
type input "-$ 39,709"
type input "10 %"
type input "-$ 38,019"
type input "1 %"
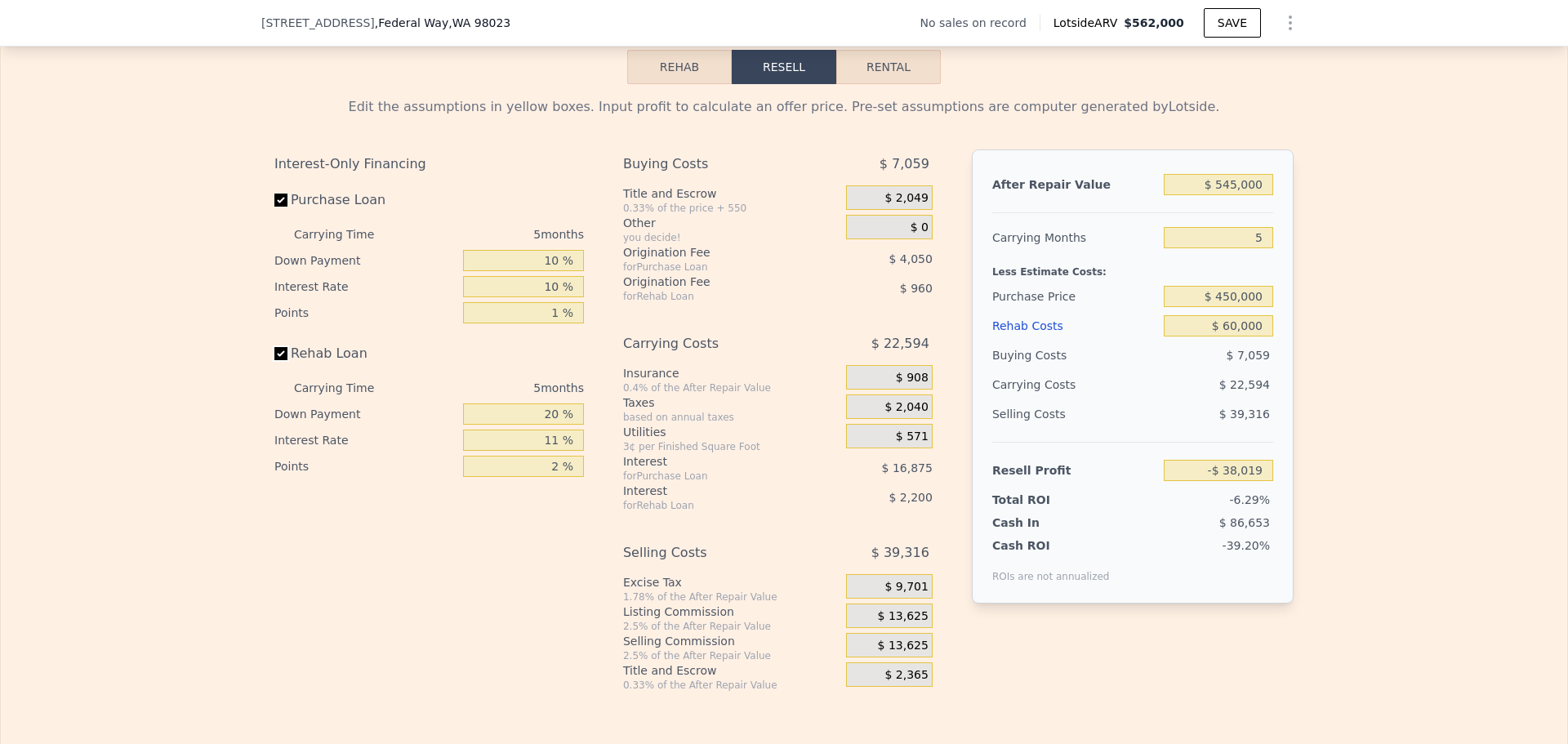
type input "-$ 33,969"
type input "10 %"
type input "-$ 34,364"
type input "1 %"
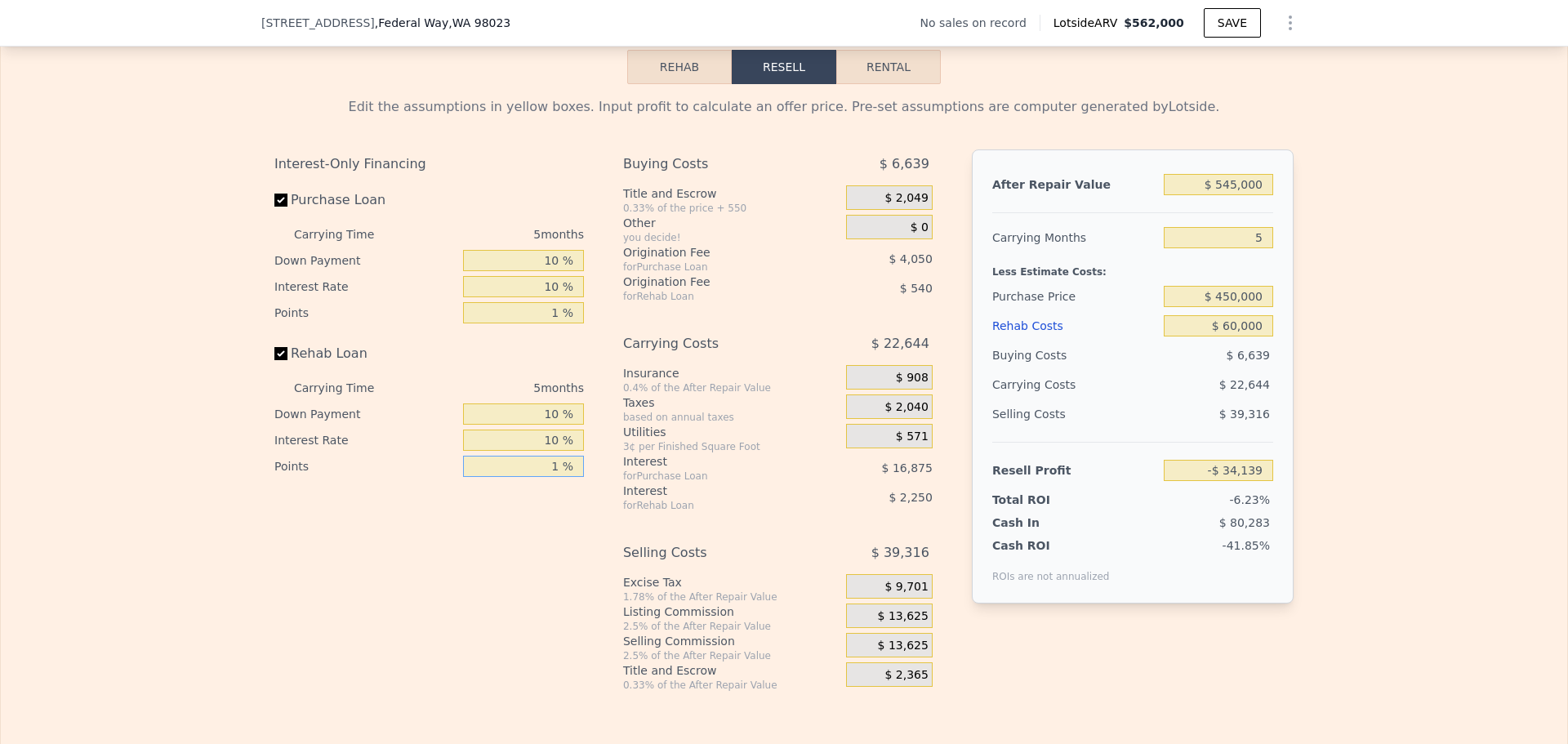
type input "-$ 33,599"
type input "1 %"
click at [896, 624] on span "$ 13,625" at bounding box center [902, 616] width 51 height 15
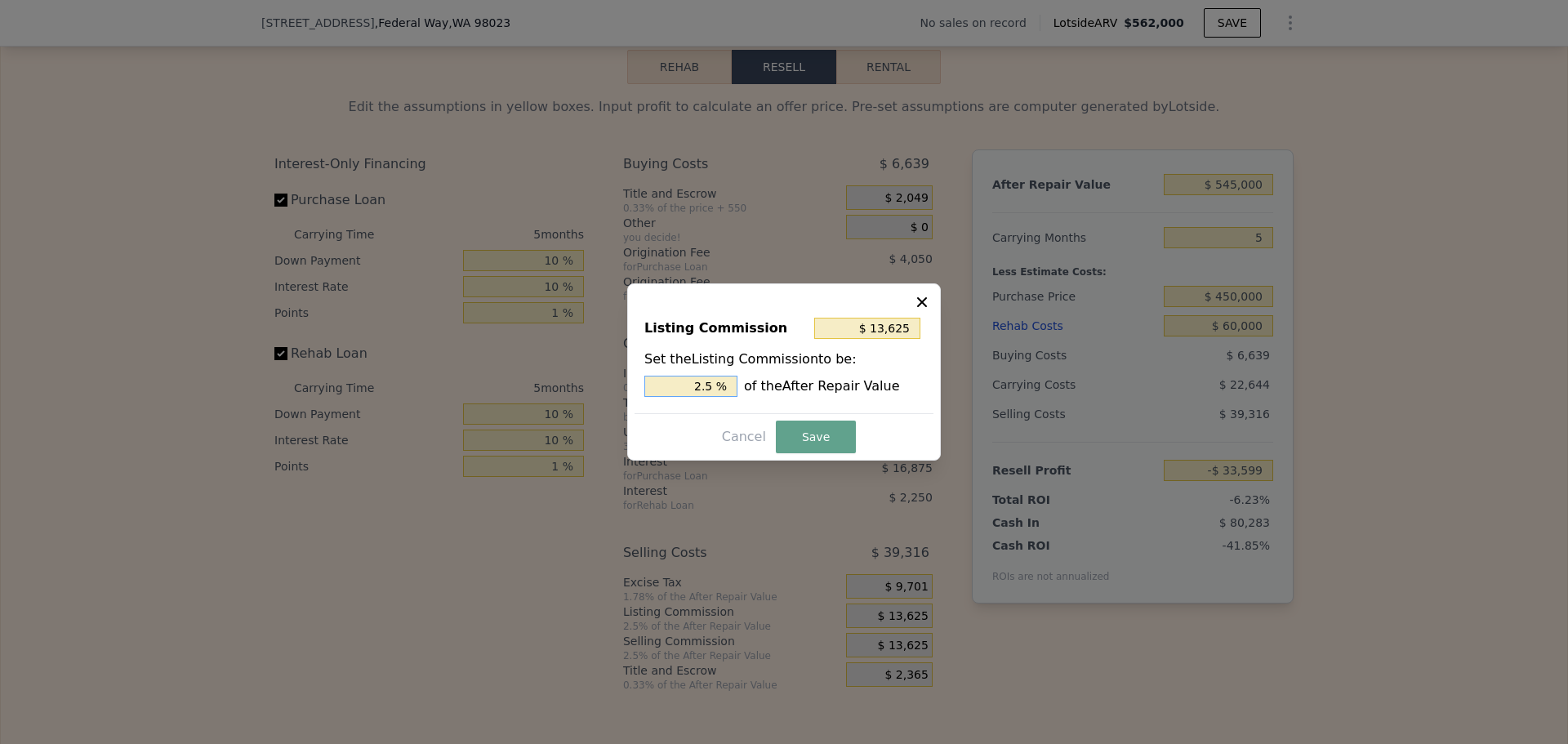
click at [715, 384] on input "2.5 %" at bounding box center [691, 386] width 93 height 22
type input "$ 10,900"
type input "2 %"
click at [793, 436] on button "Save" at bounding box center [815, 436] width 80 height 33
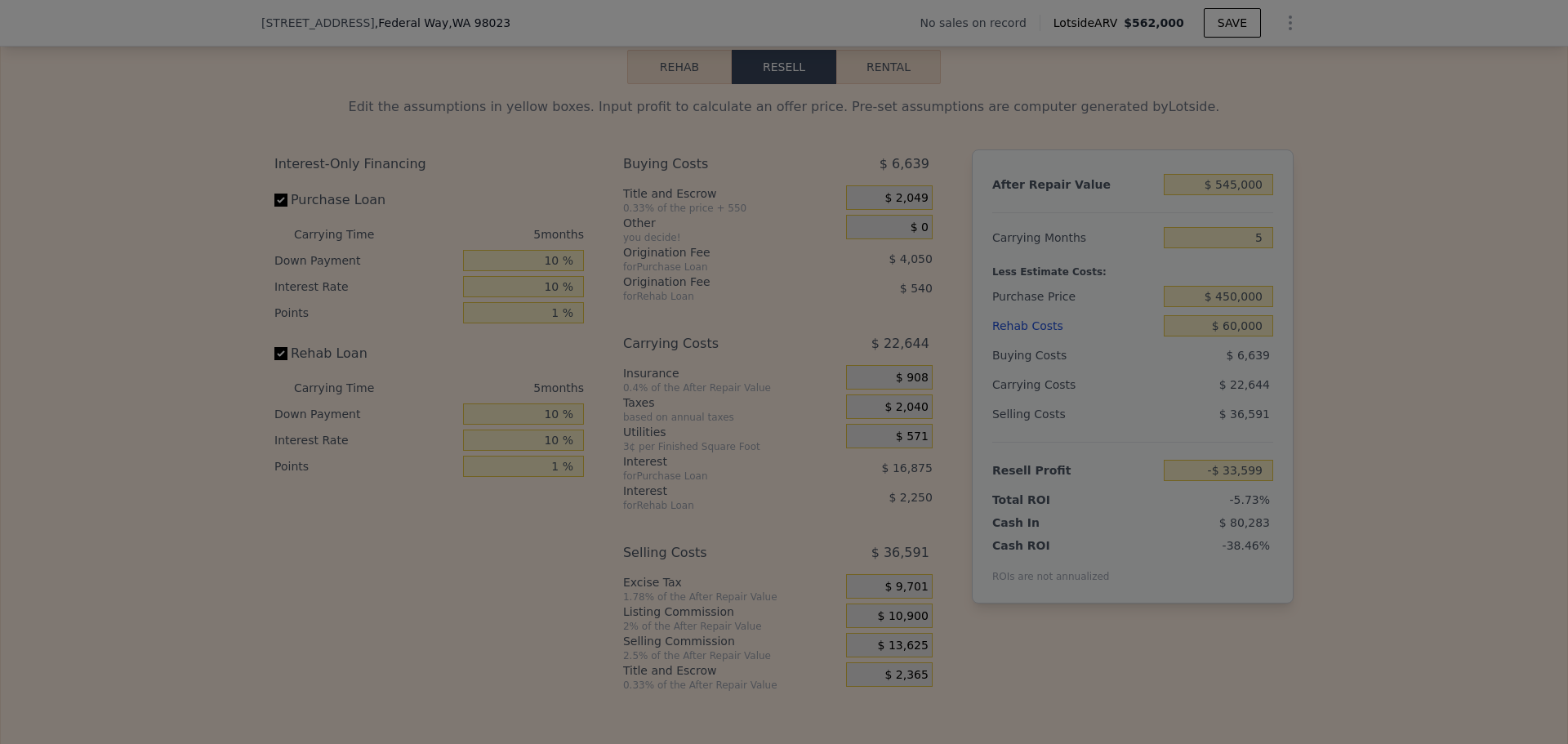
type input "-$ 30,874"
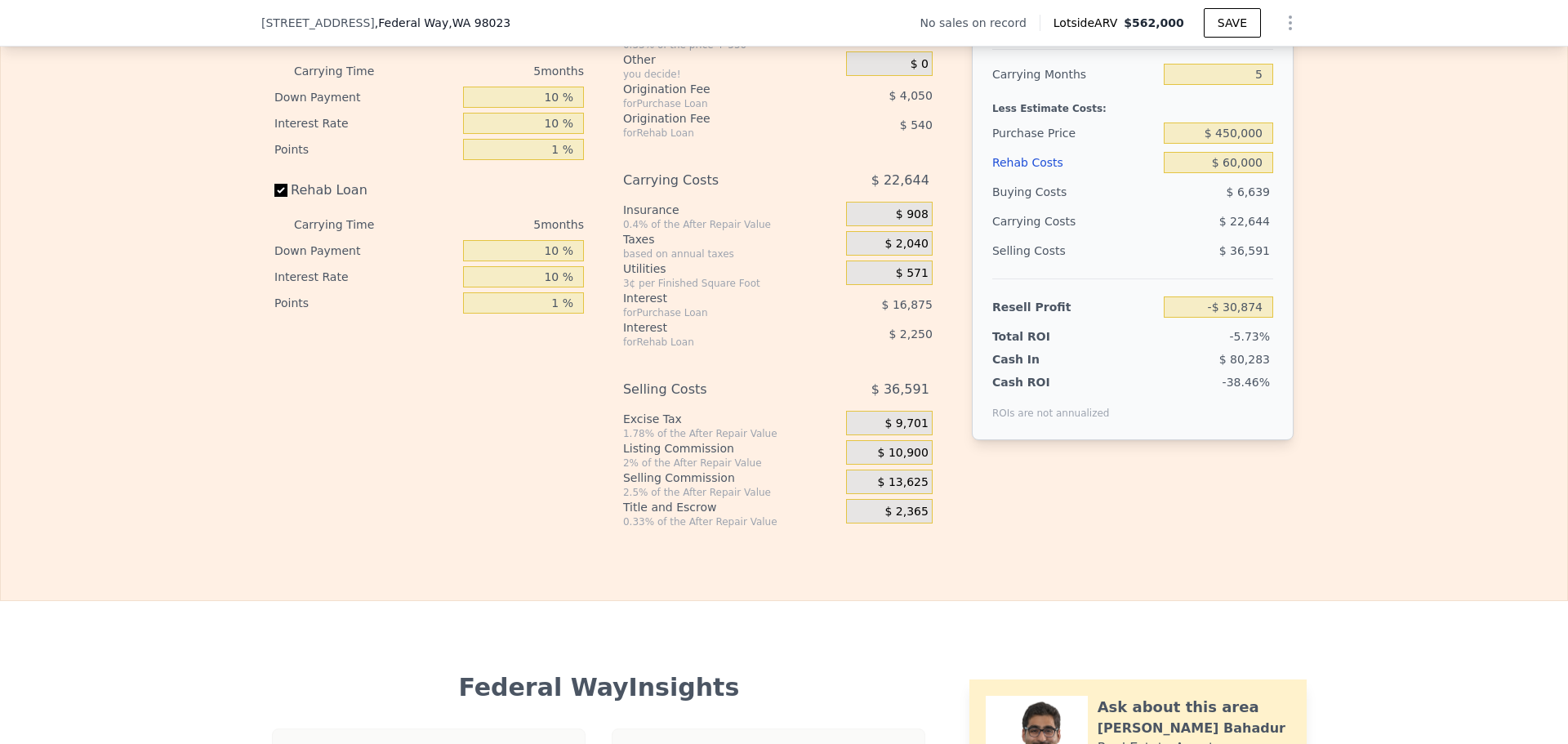
scroll to position [2362, 0]
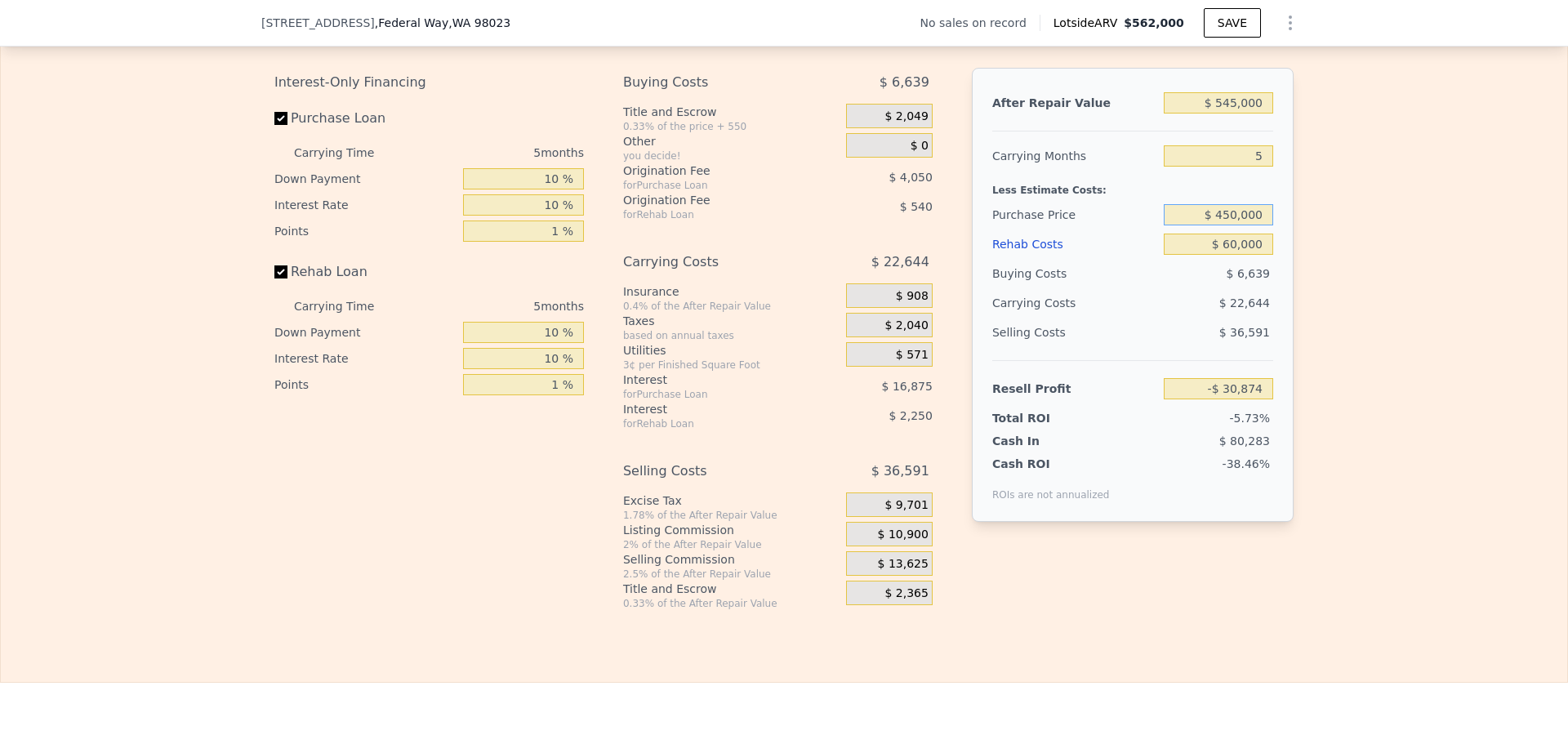
click at [1230, 226] on input "$ 450,000" at bounding box center [1218, 214] width 110 height 22
type input "$ 400,000"
click at [1366, 296] on div "Edit the assumptions in yellow boxes. Input profit to calculate an offer price.…" at bounding box center [784, 306] width 1566 height 607
type input "$ 21,618"
drag, startPoint x: 1217, startPoint y: 235, endPoint x: 1227, endPoint y: 232, distance: 10.4
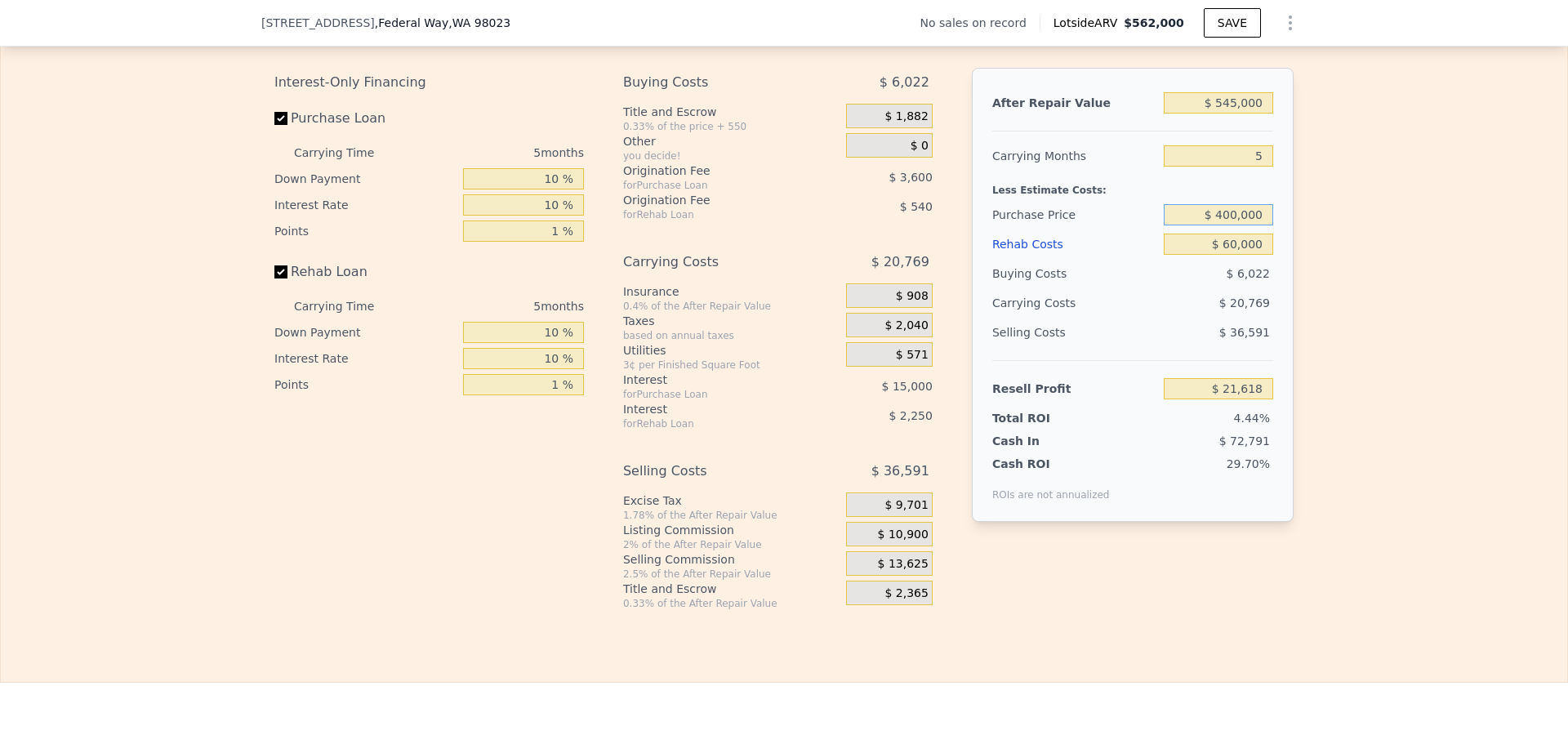
click at [1227, 226] on input "$ 400,000" at bounding box center [1218, 214] width 110 height 22
type input "$ 350,000"
click at [1305, 264] on div "Edit the assumptions in yellow boxes. Input profit to calculate an offer price.…" at bounding box center [784, 306] width 1566 height 607
type input "$ 74,109"
click at [1227, 226] on input "$ 350,000" at bounding box center [1218, 214] width 110 height 22
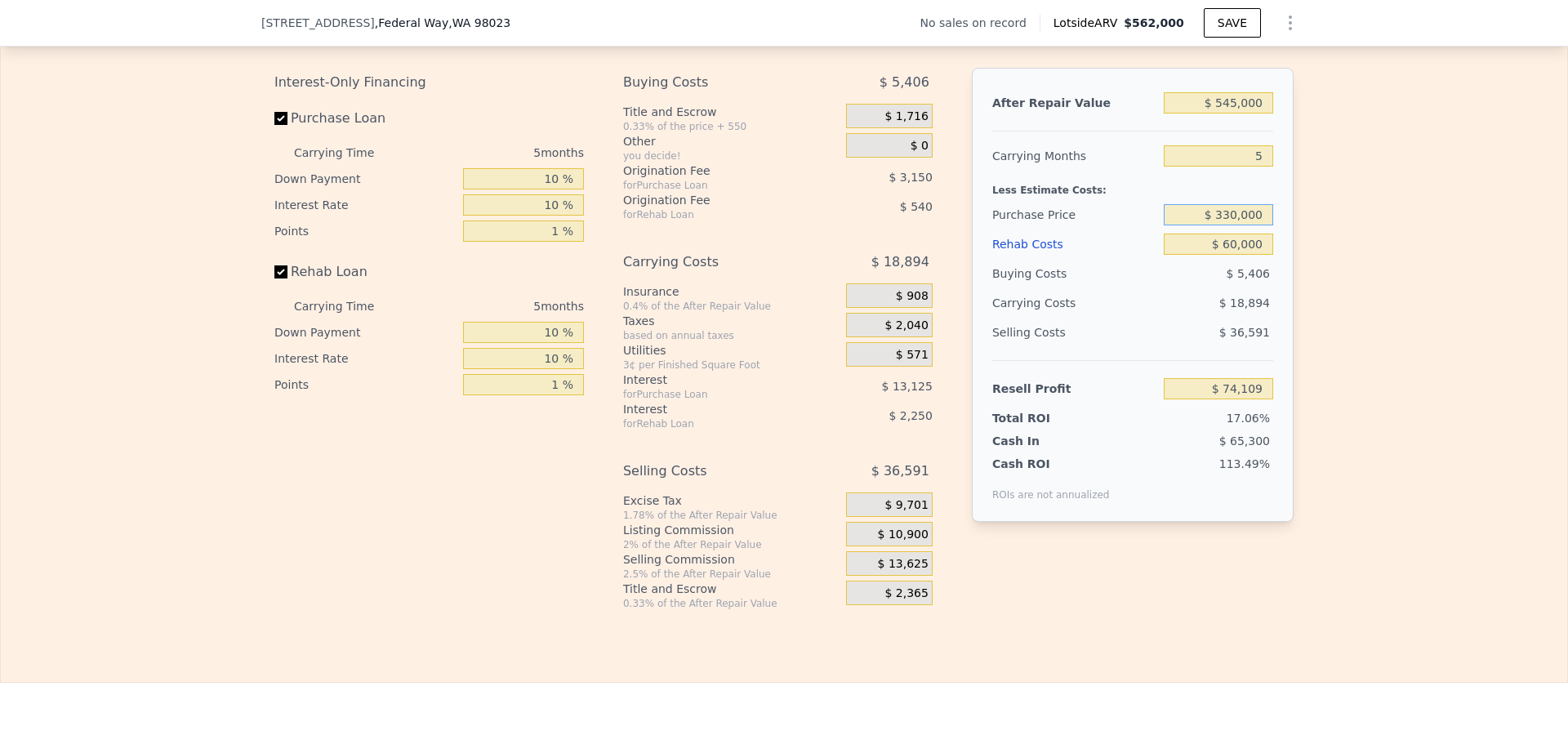
type input "$ 330,000"
click at [1371, 255] on div "Edit the assumptions in yellow boxes. Input profit to calculate an offer price.…" at bounding box center [784, 306] width 1566 height 607
type input "$ 95,106"
